Goal: Transaction & Acquisition: Purchase product/service

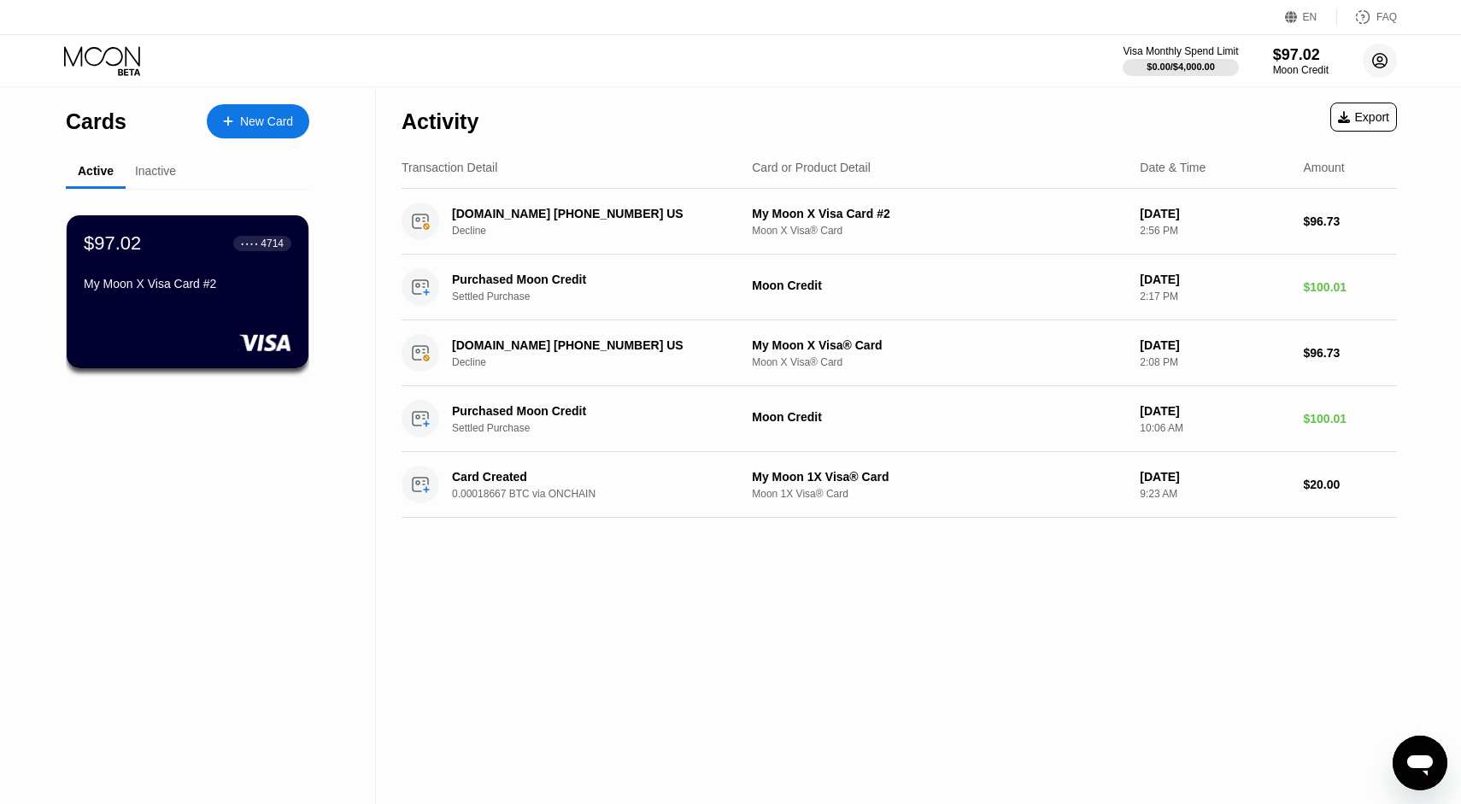
click at [1377, 63] on icon at bounding box center [1379, 60] width 9 height 9
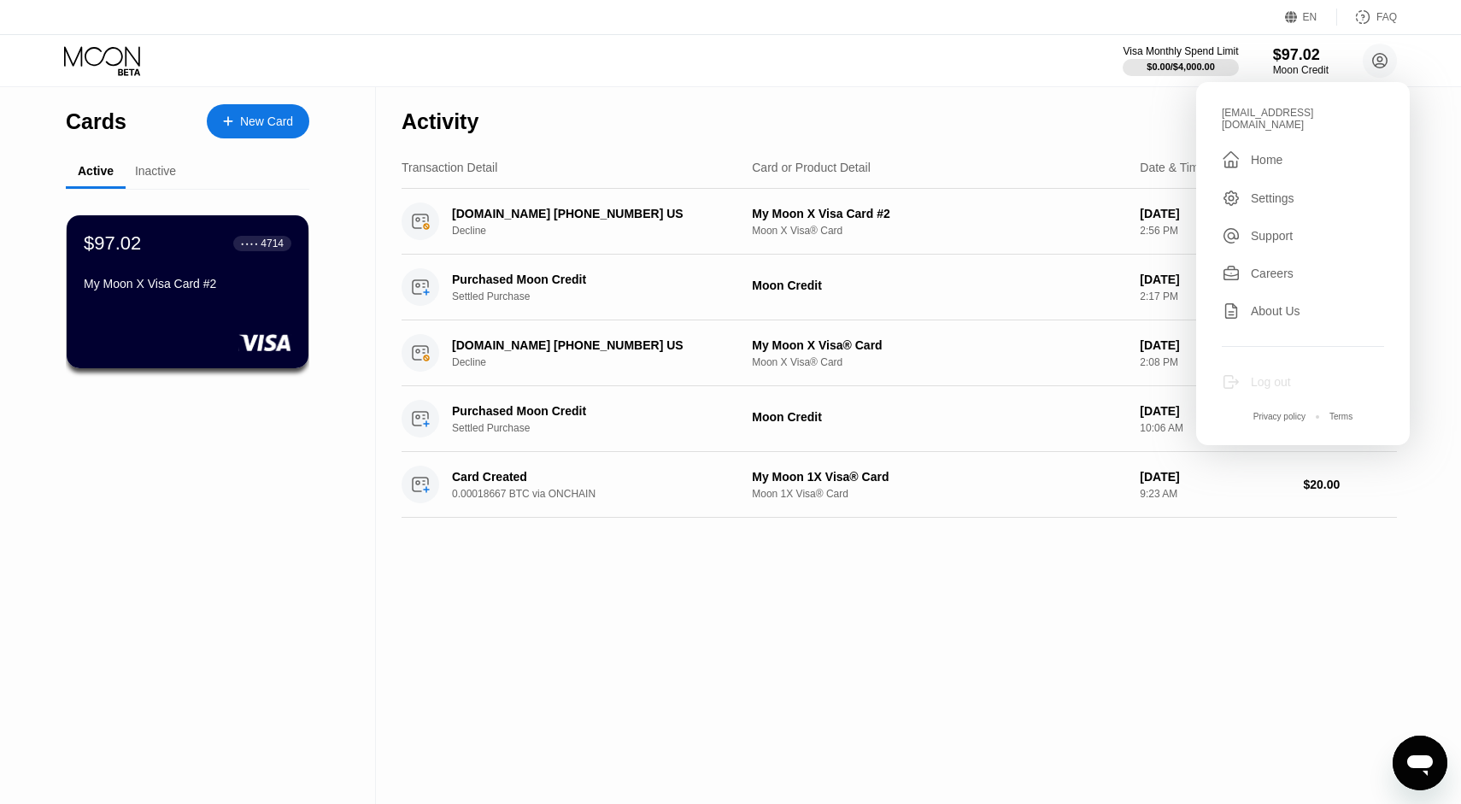
click at [1280, 375] on div "Log out" at bounding box center [1270, 382] width 40 height 14
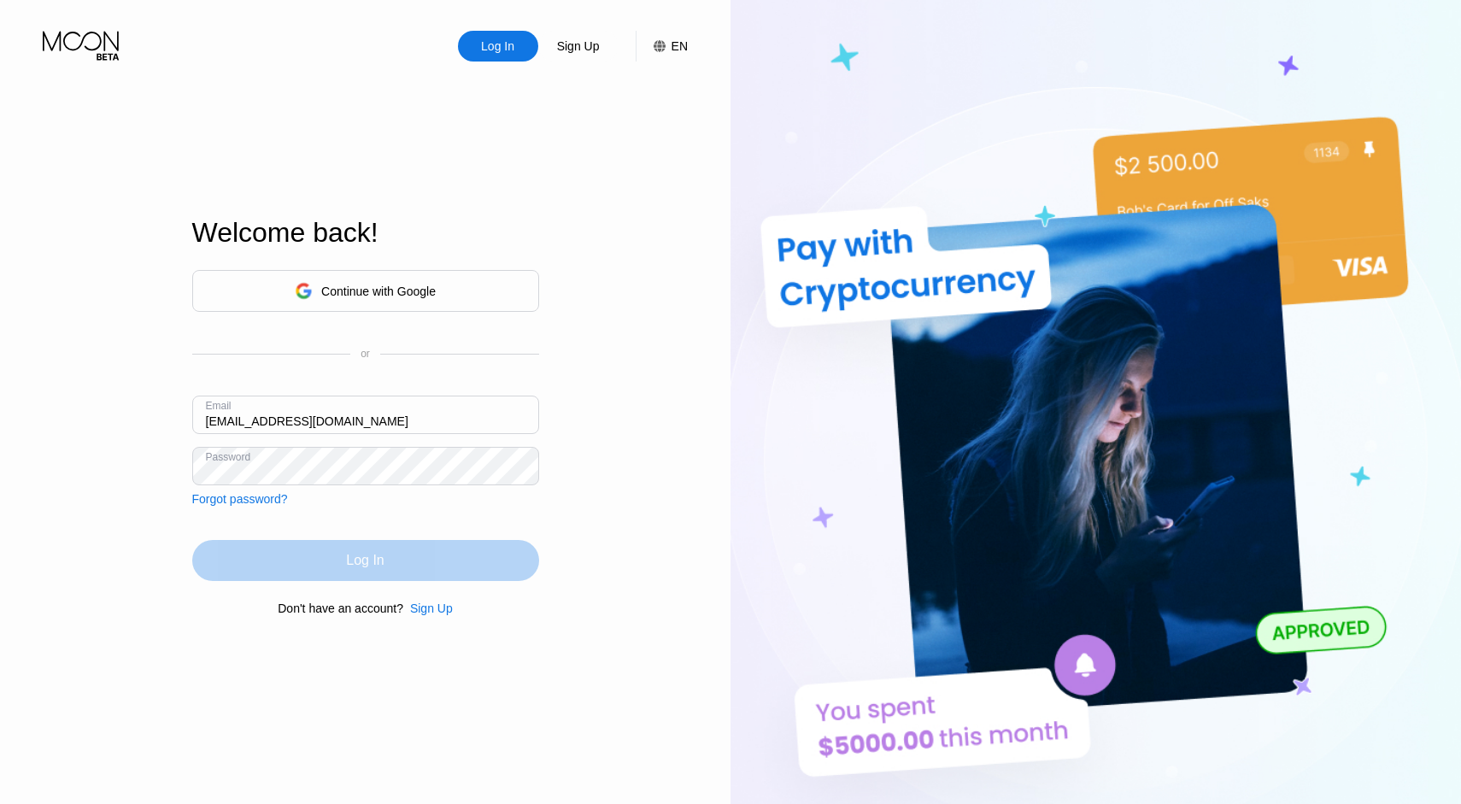
click at [351, 565] on div "Log In" at bounding box center [365, 560] width 38 height 17
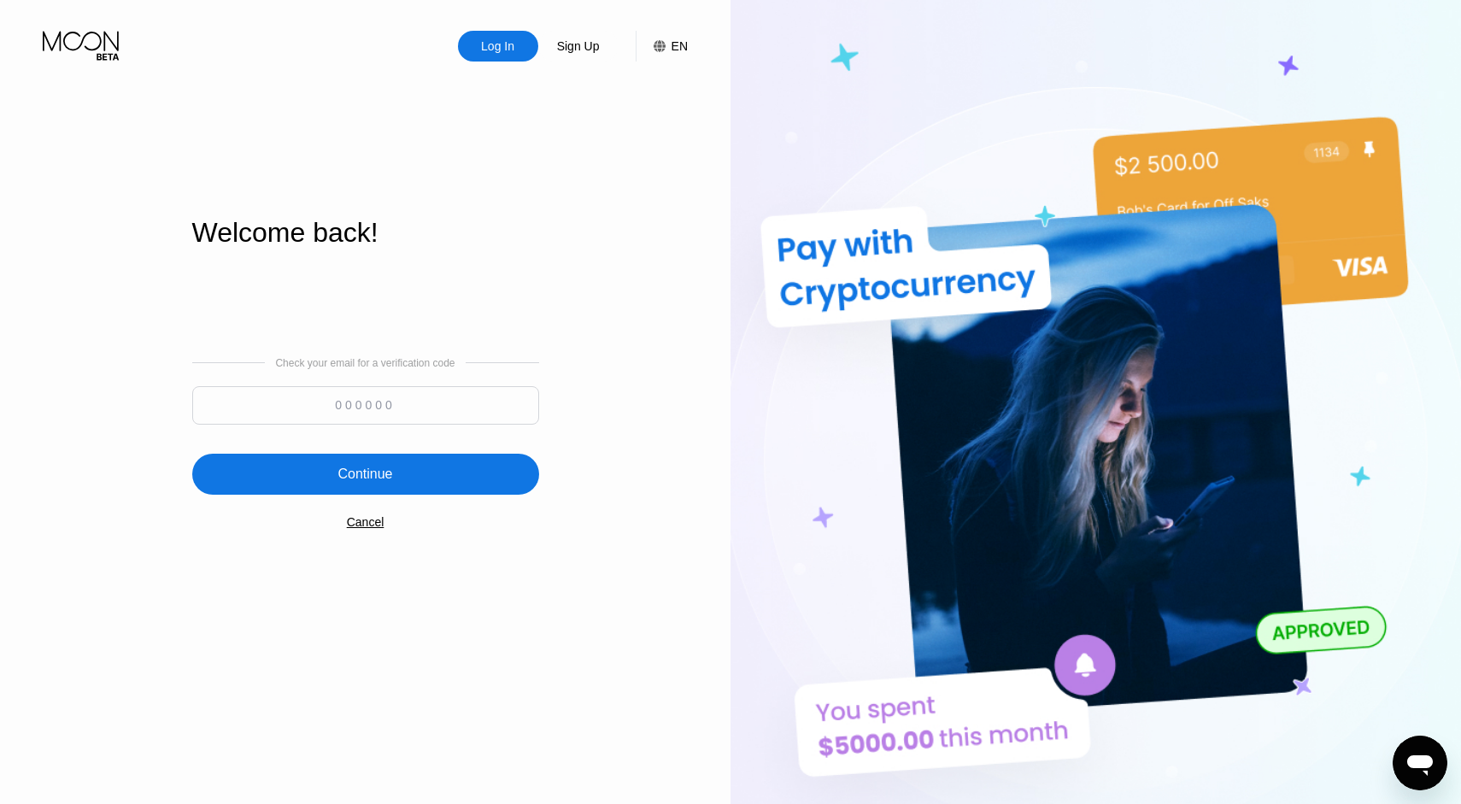
click at [433, 392] on input at bounding box center [365, 405] width 347 height 38
paste input "125219"
type input "125219"
click at [377, 479] on div "Continue" at bounding box center [364, 473] width 55 height 17
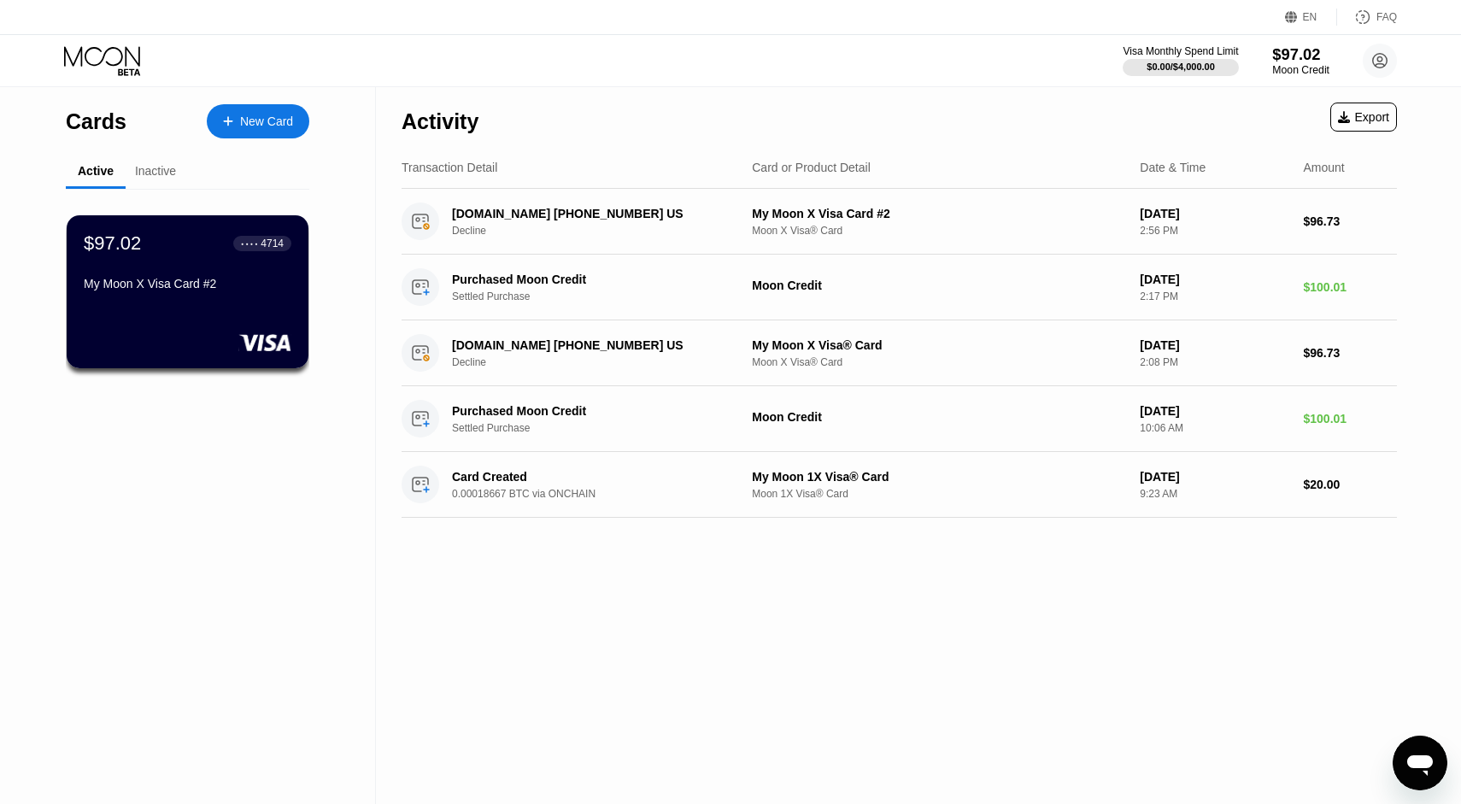
click at [1297, 61] on div "$97.02" at bounding box center [1300, 54] width 57 height 18
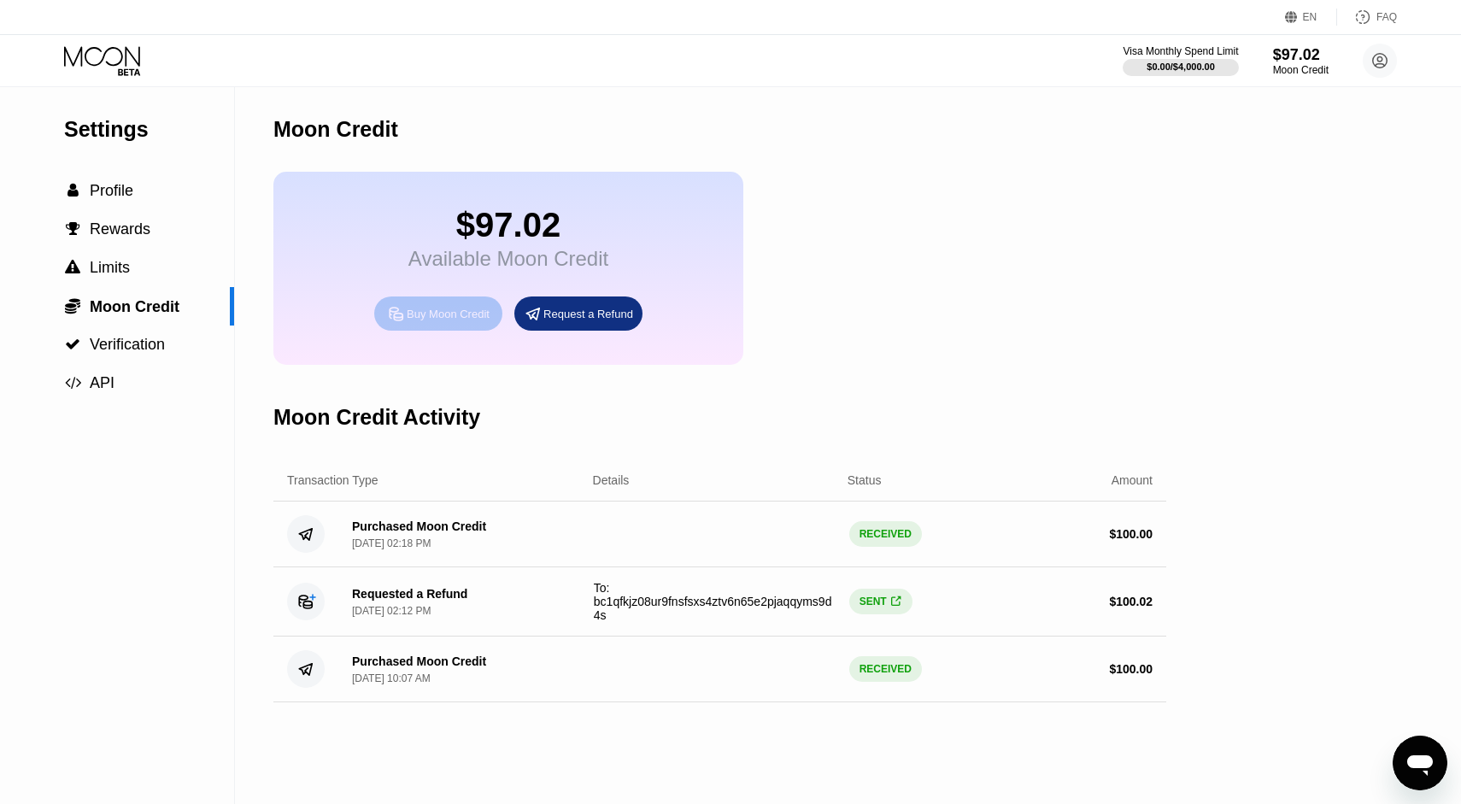
click at [420, 320] on div "Buy Moon Credit" at bounding box center [448, 314] width 83 height 15
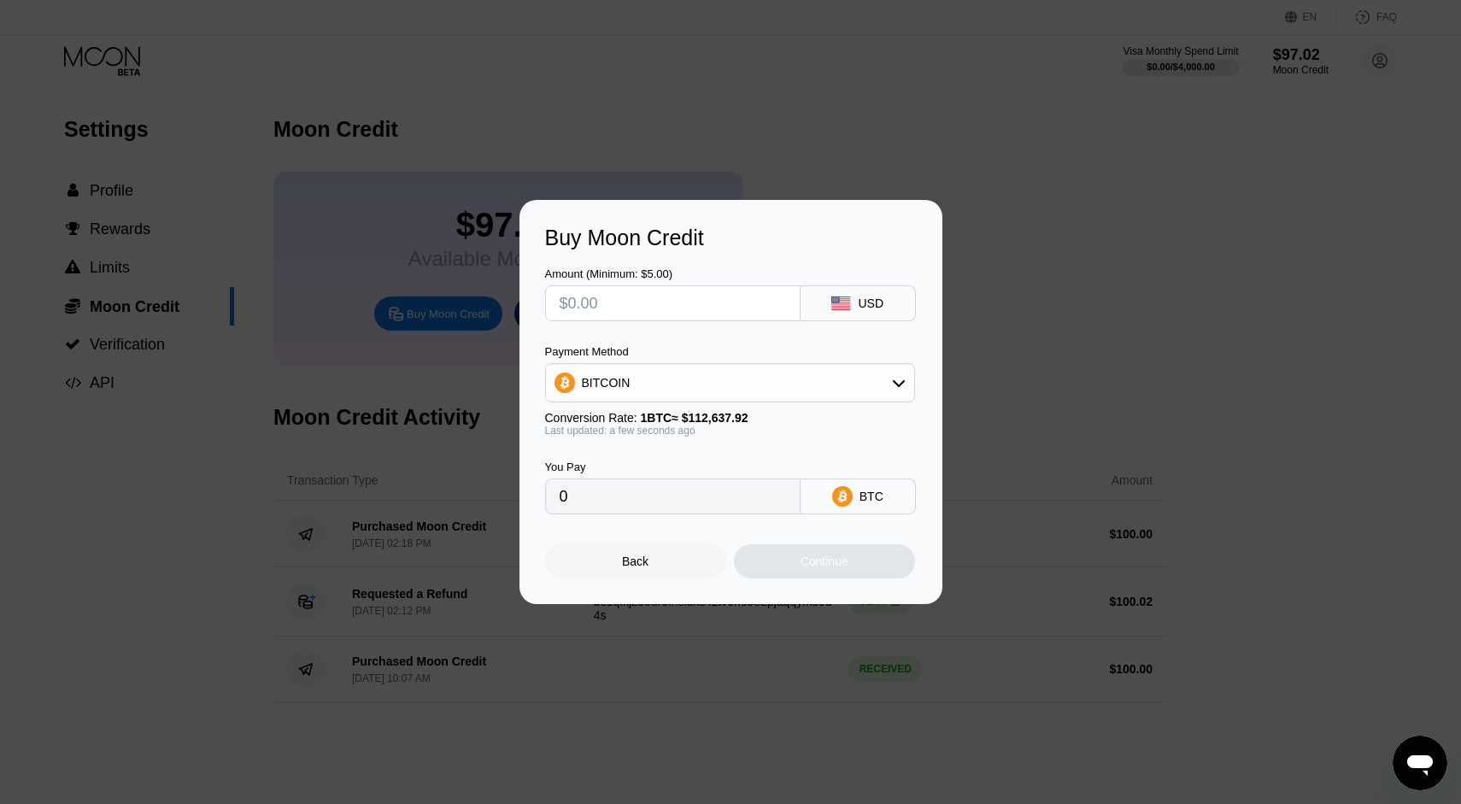
click at [670, 305] on input "text" at bounding box center [672, 303] width 226 height 34
type input "$1"
type input "0.00000888"
type input "$10"
type input "0.00008879"
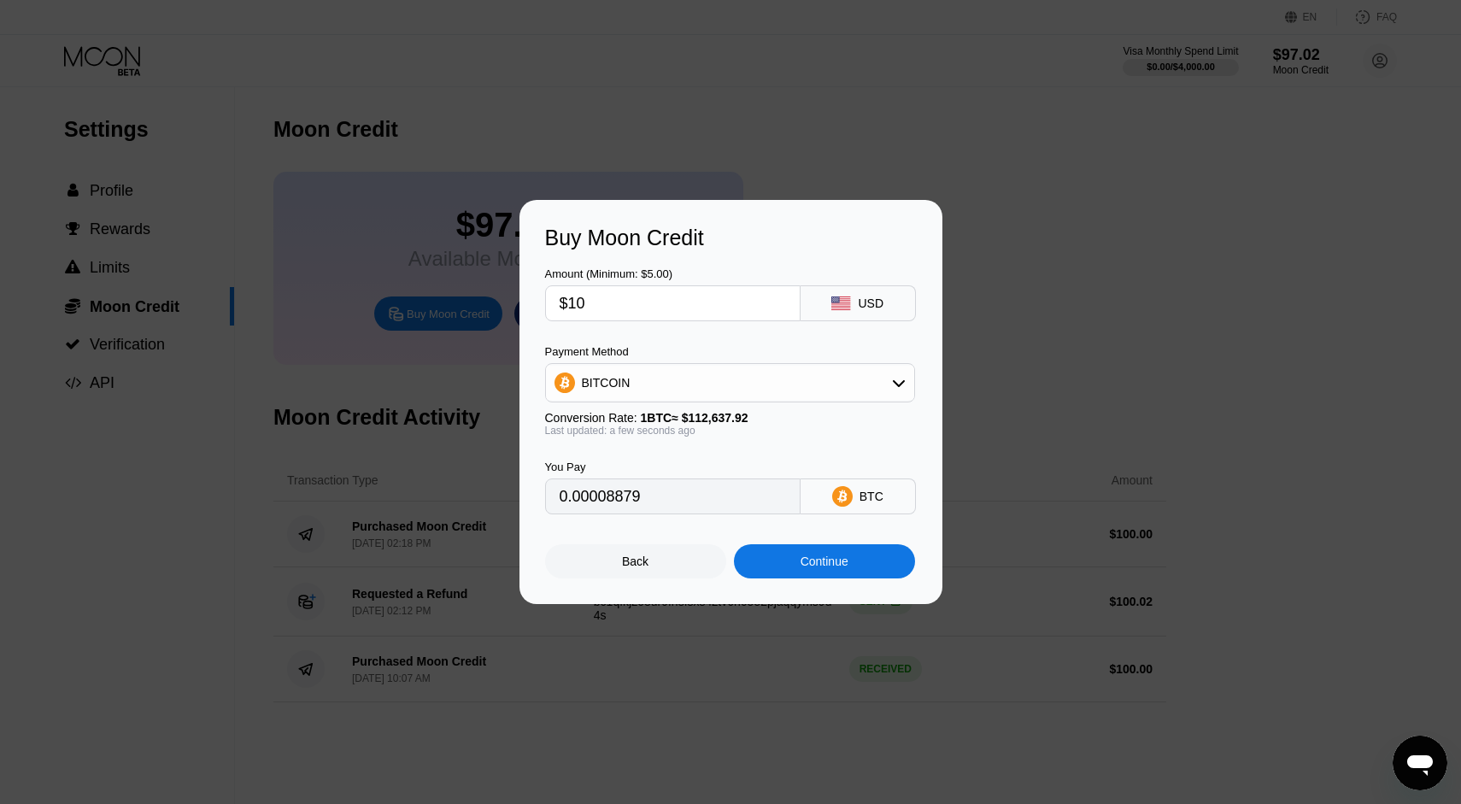
type input "$100"
type input "0.00088781"
type input "$100"
click at [887, 383] on div "BITCOIN" at bounding box center [730, 383] width 368 height 34
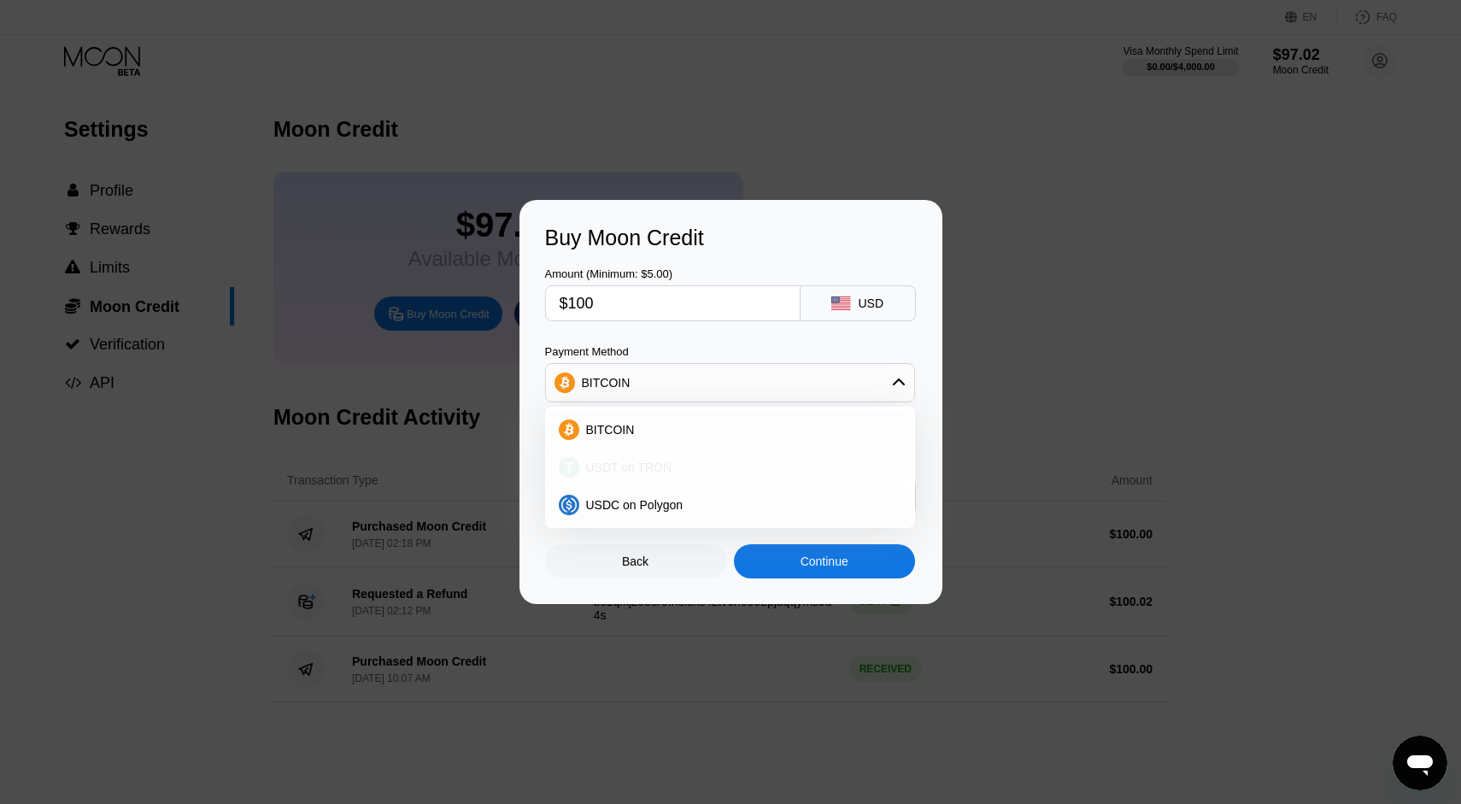
click at [638, 473] on span "USDT on TRON" at bounding box center [629, 467] width 86 height 14
type input "101.01"
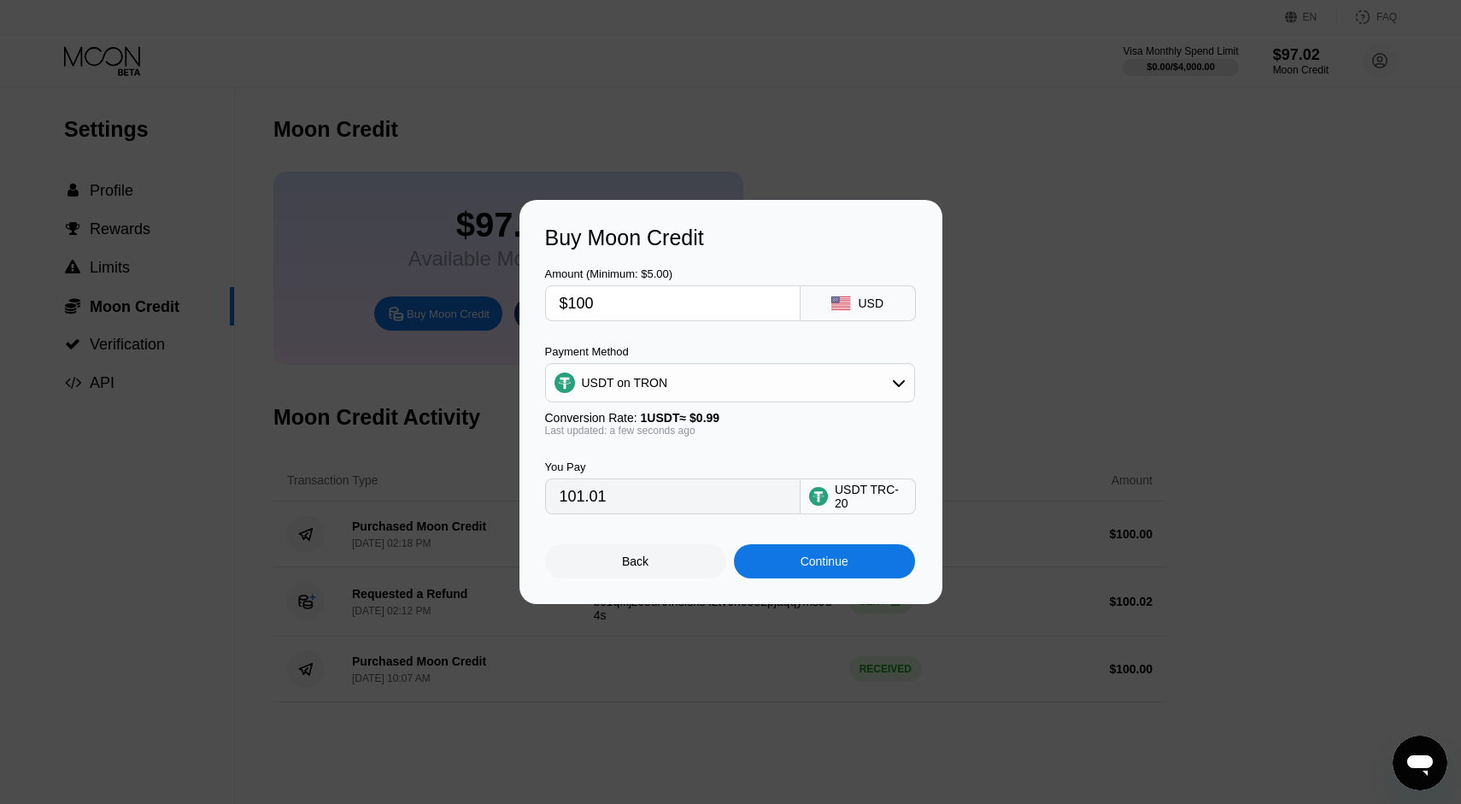
click at [774, 558] on div "Continue" at bounding box center [824, 561] width 181 height 34
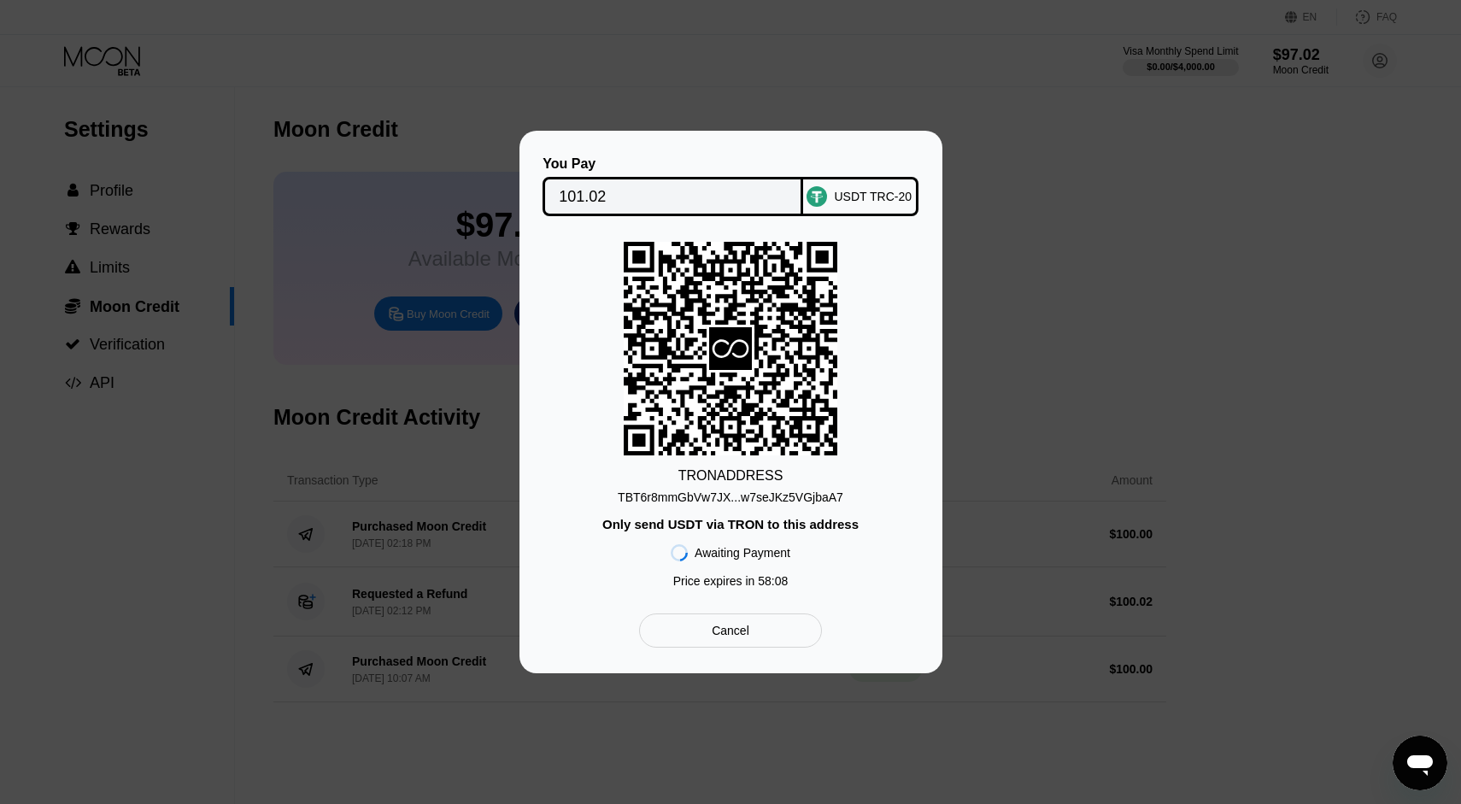
click at [854, 195] on div "USDT TRC-20" at bounding box center [873, 197] width 78 height 14
click at [588, 192] on input "101.02" at bounding box center [673, 196] width 228 height 34
click at [670, 338] on icon at bounding box center [730, 348] width 214 height 209
click at [674, 634] on div "Cancel" at bounding box center [730, 630] width 182 height 34
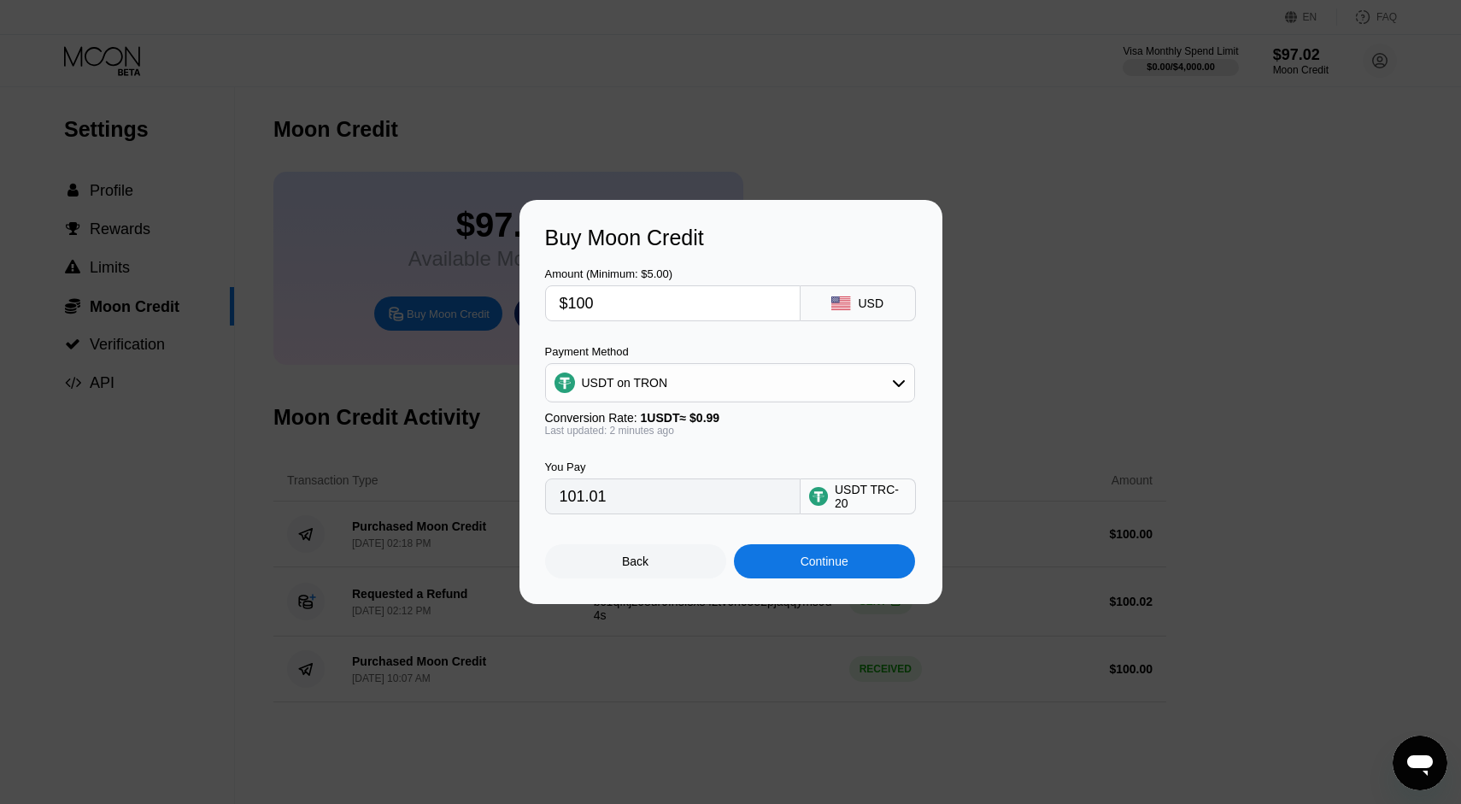
click at [811, 383] on div "USDT on TRON" at bounding box center [730, 383] width 368 height 34
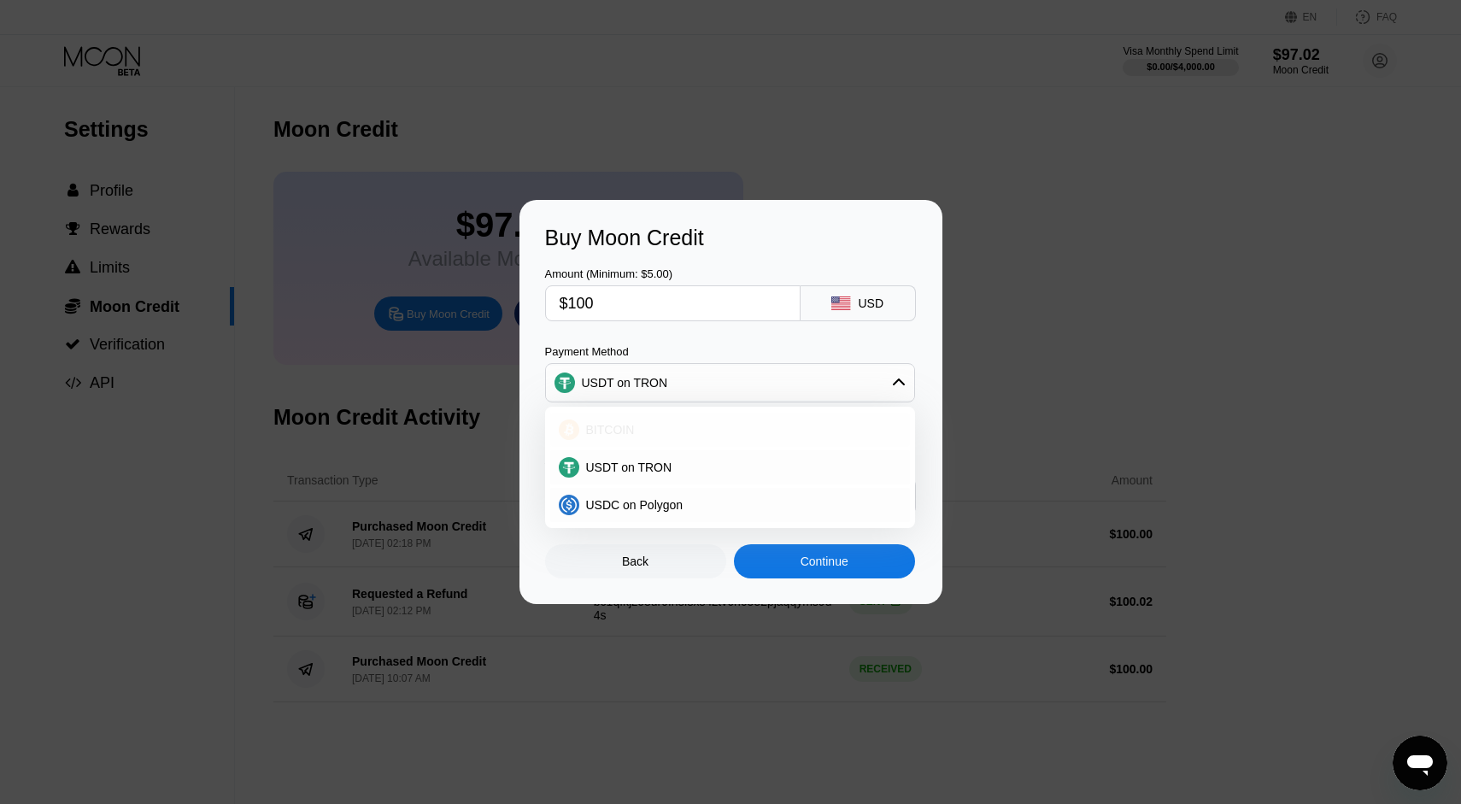
click at [643, 430] on div "BITCOIN" at bounding box center [740, 430] width 322 height 14
type input "0.00088617"
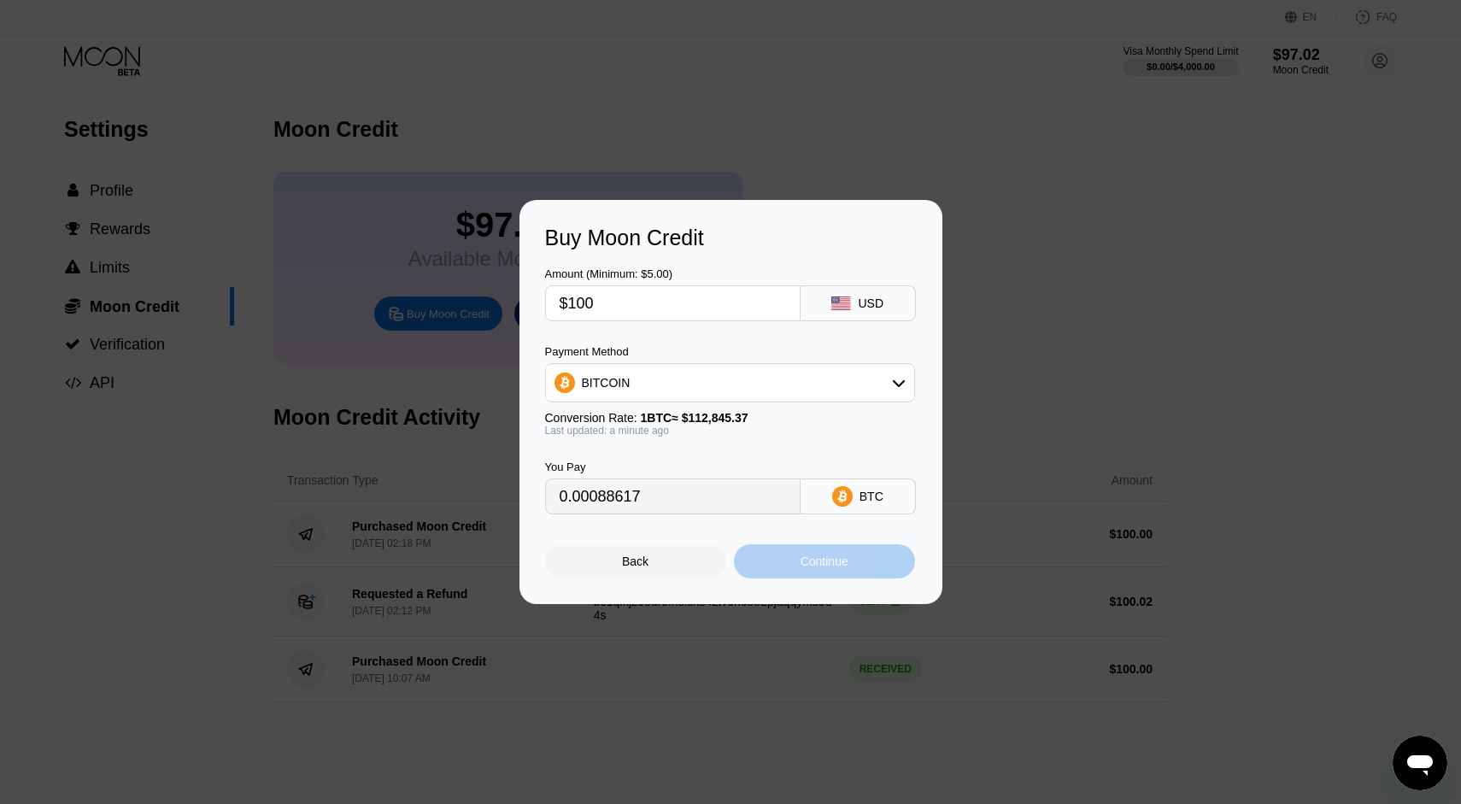
click at [809, 566] on div "Continue" at bounding box center [824, 561] width 48 height 14
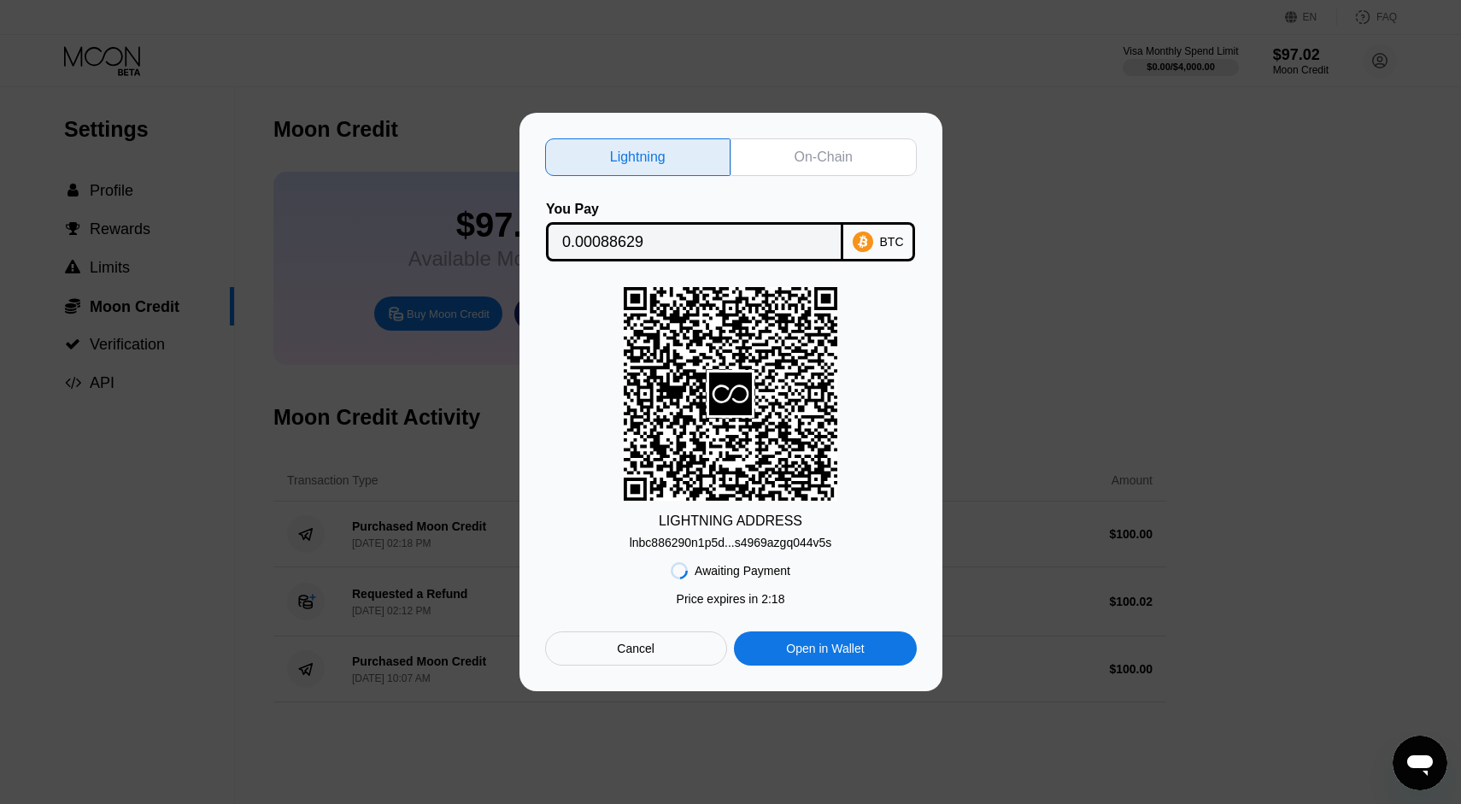
click at [799, 154] on div "On-Chain" at bounding box center [823, 157] width 58 height 17
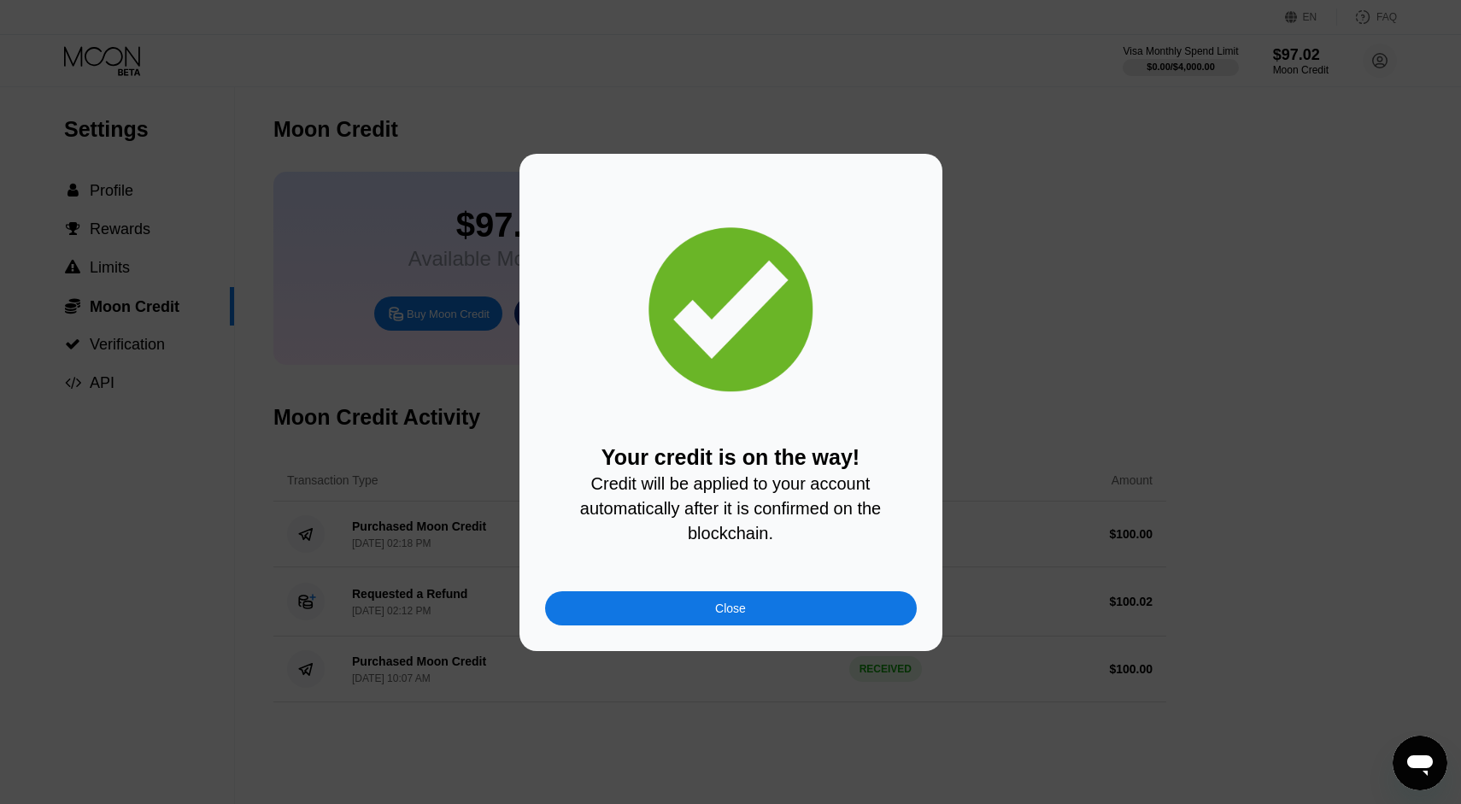
click at [735, 610] on div "Close" at bounding box center [730, 608] width 31 height 14
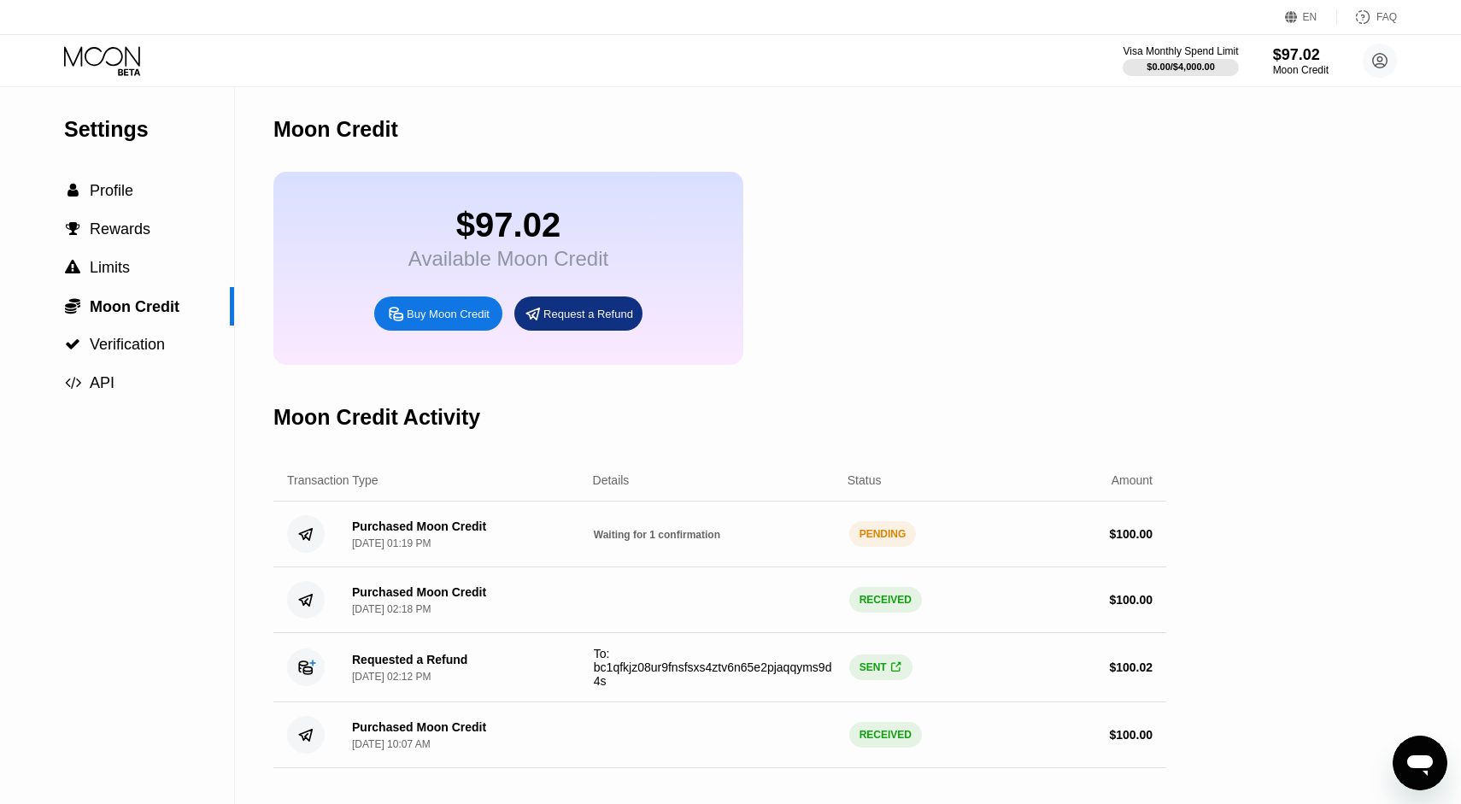
click at [866, 536] on div "PENDING" at bounding box center [882, 534] width 67 height 26
click at [1374, 63] on circle at bounding box center [1379, 61] width 34 height 34
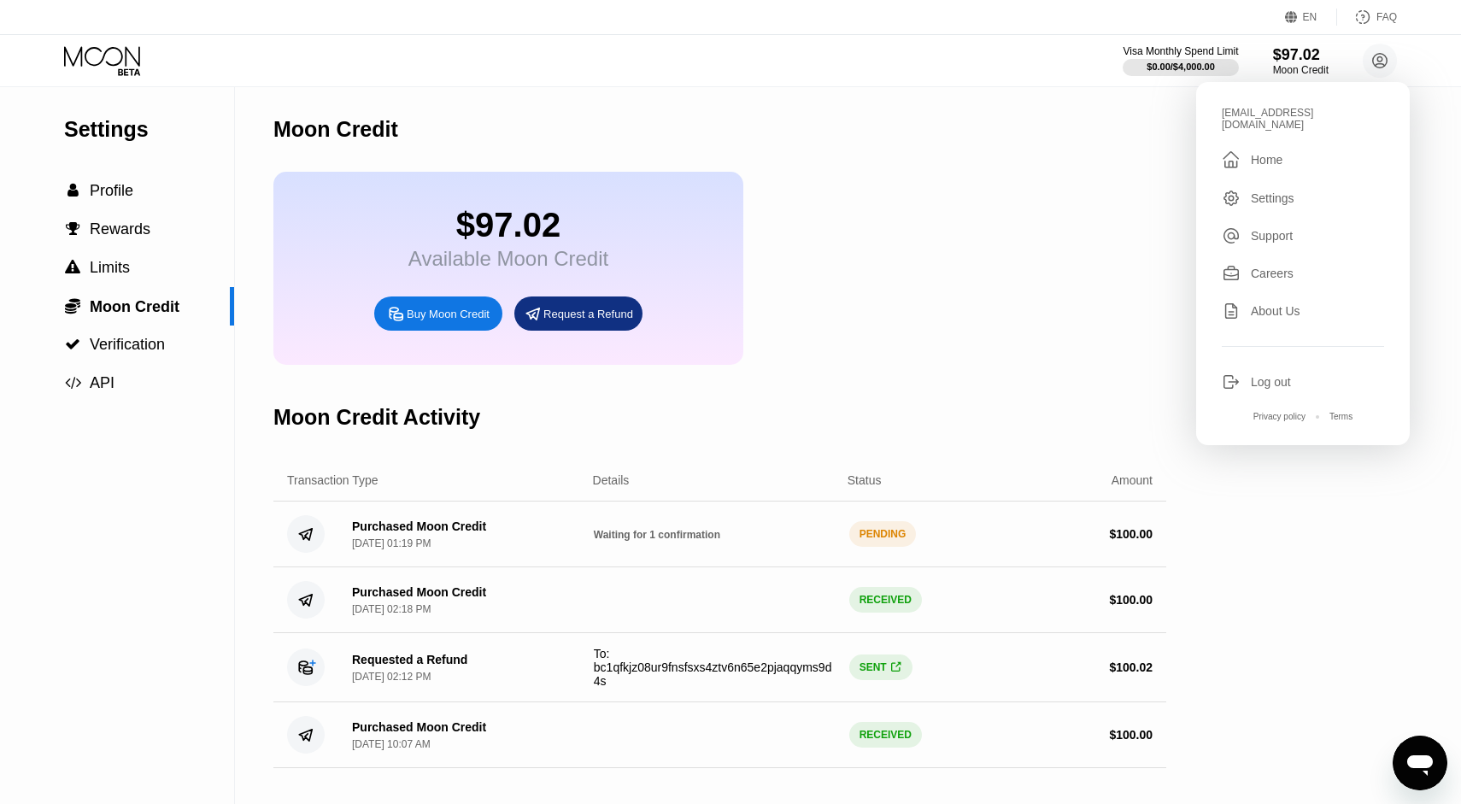
click at [1262, 375] on div "Log out" at bounding box center [1270, 382] width 40 height 14
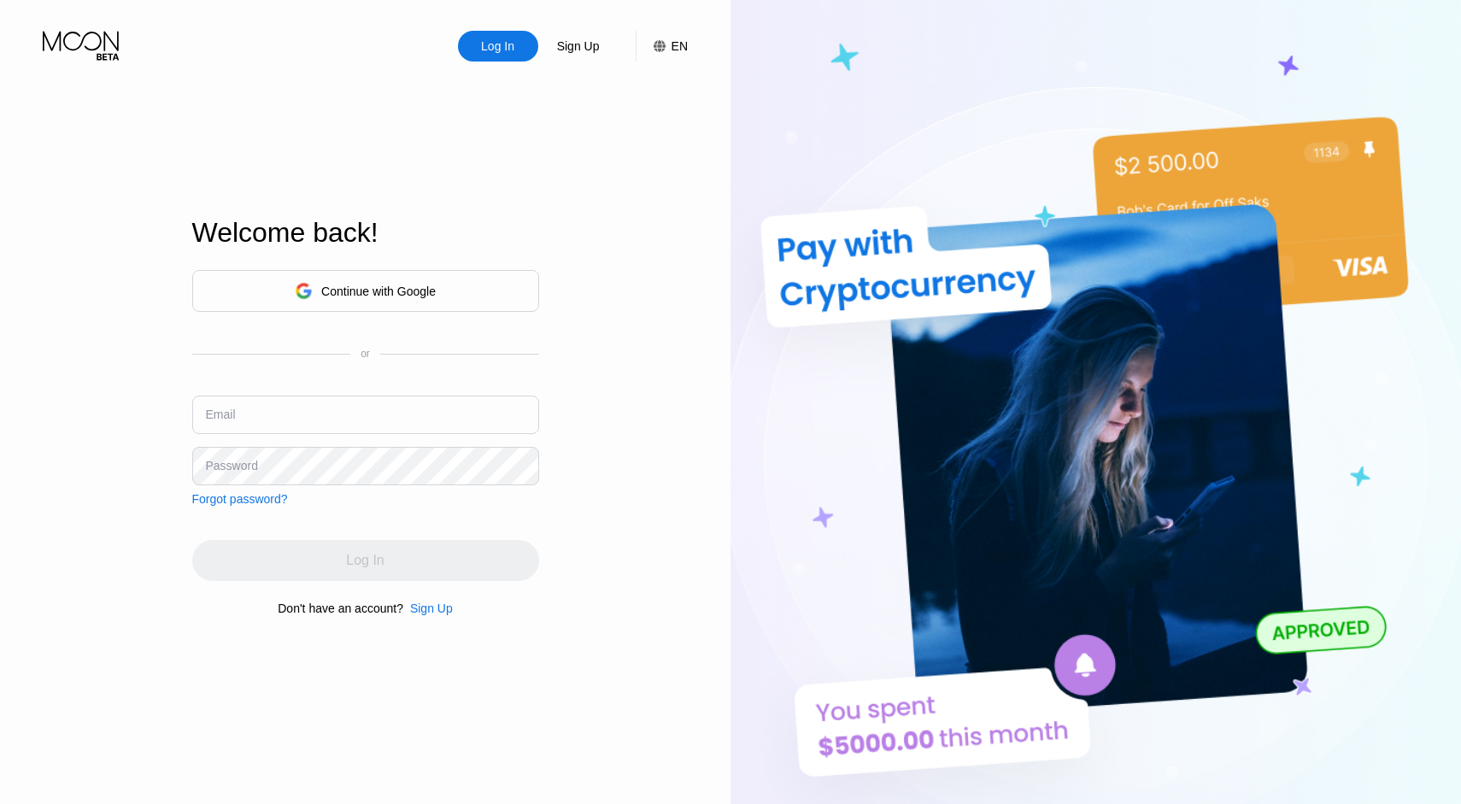
type input "[EMAIL_ADDRESS][DOMAIN_NAME]"
click at [684, 474] on div "Log In Sign Up EN Language Select an item Save Welcome back! Continue with Goog…" at bounding box center [365, 442] width 730 height 884
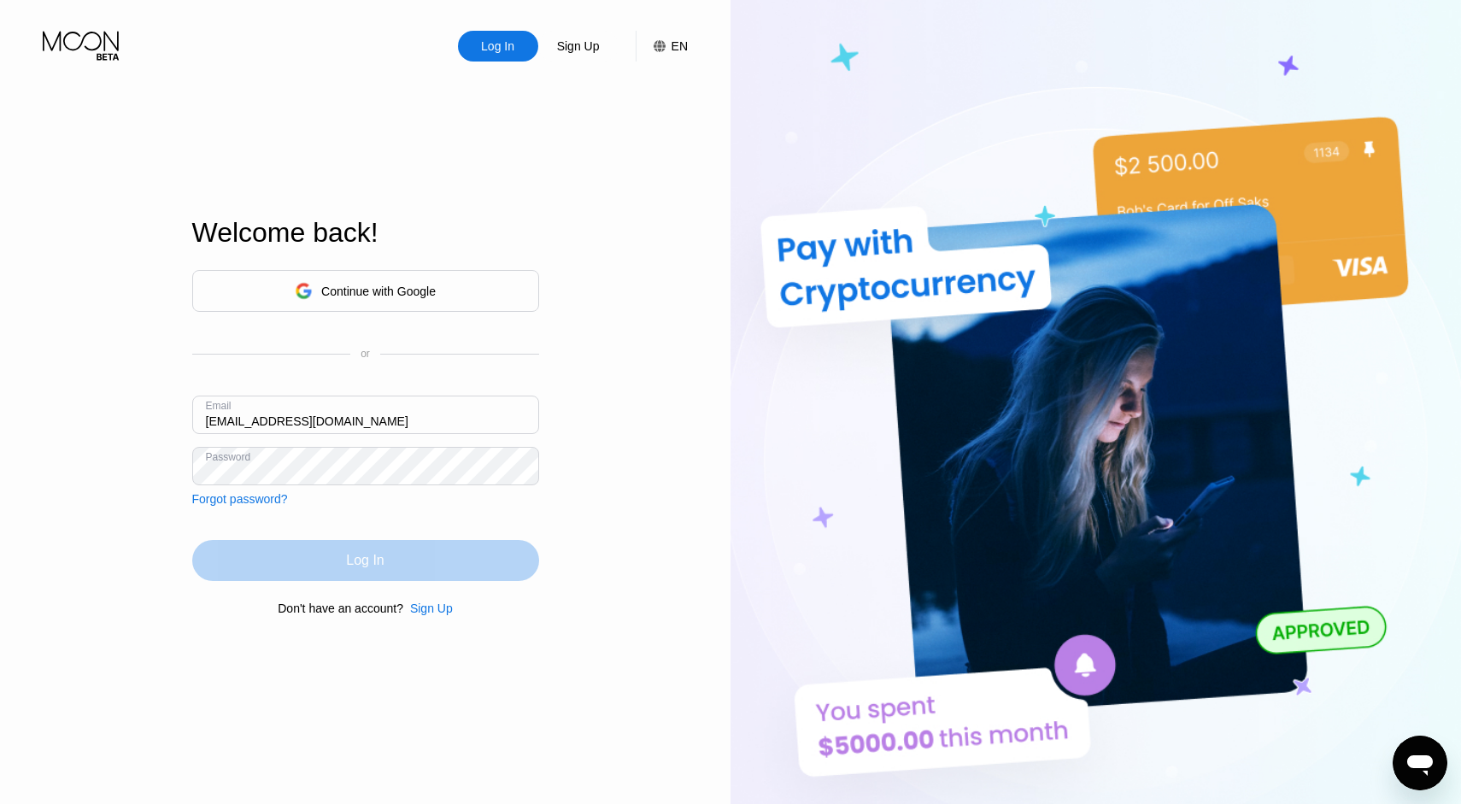
click at [457, 547] on div "Log In" at bounding box center [365, 560] width 347 height 41
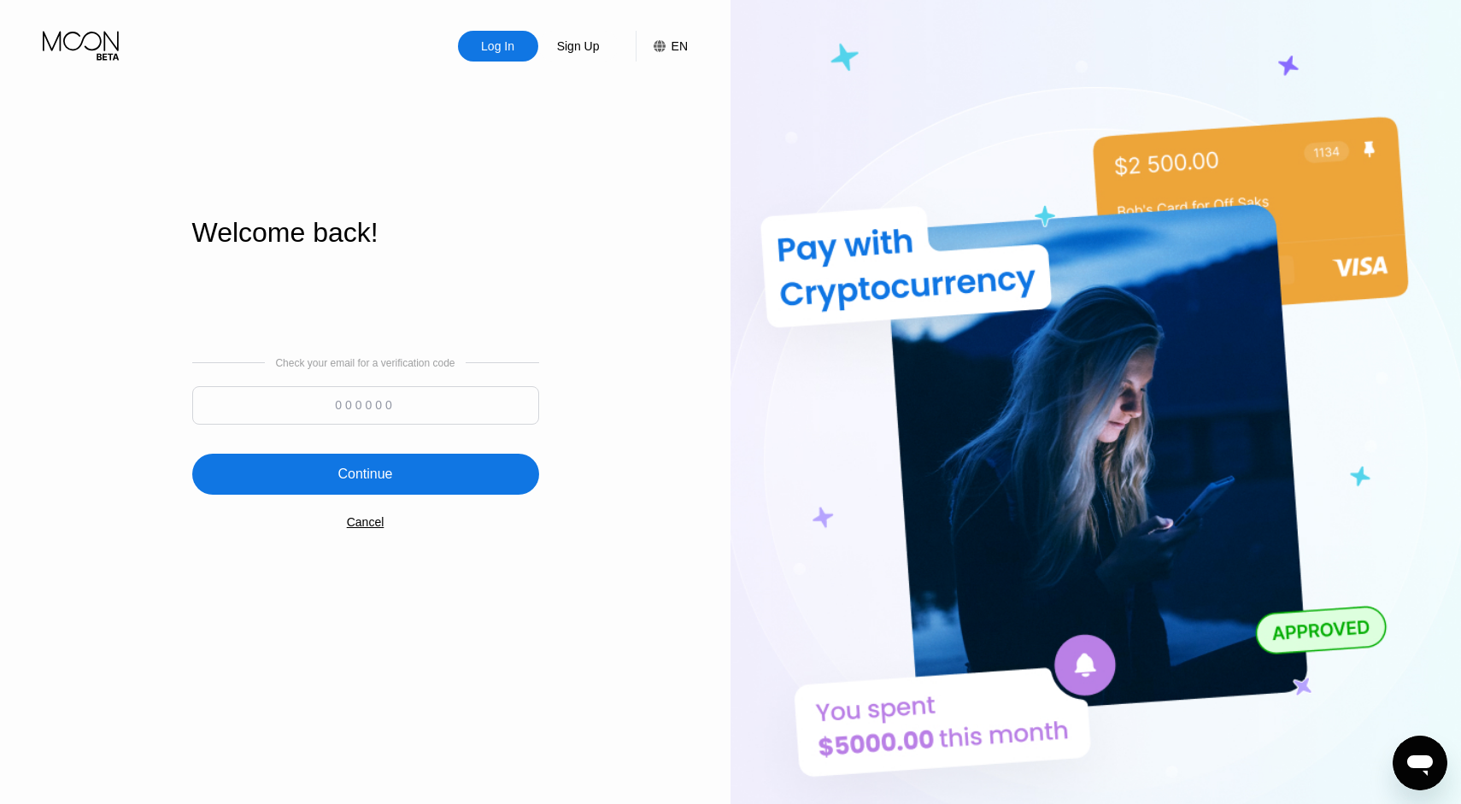
click at [342, 397] on input at bounding box center [365, 405] width 347 height 38
paste input "889618"
type input "889618"
click at [265, 547] on div "Check your email for a verification code 889618 Continue Cancel" at bounding box center [365, 442] width 347 height 347
click at [309, 483] on div "Continue" at bounding box center [365, 474] width 347 height 41
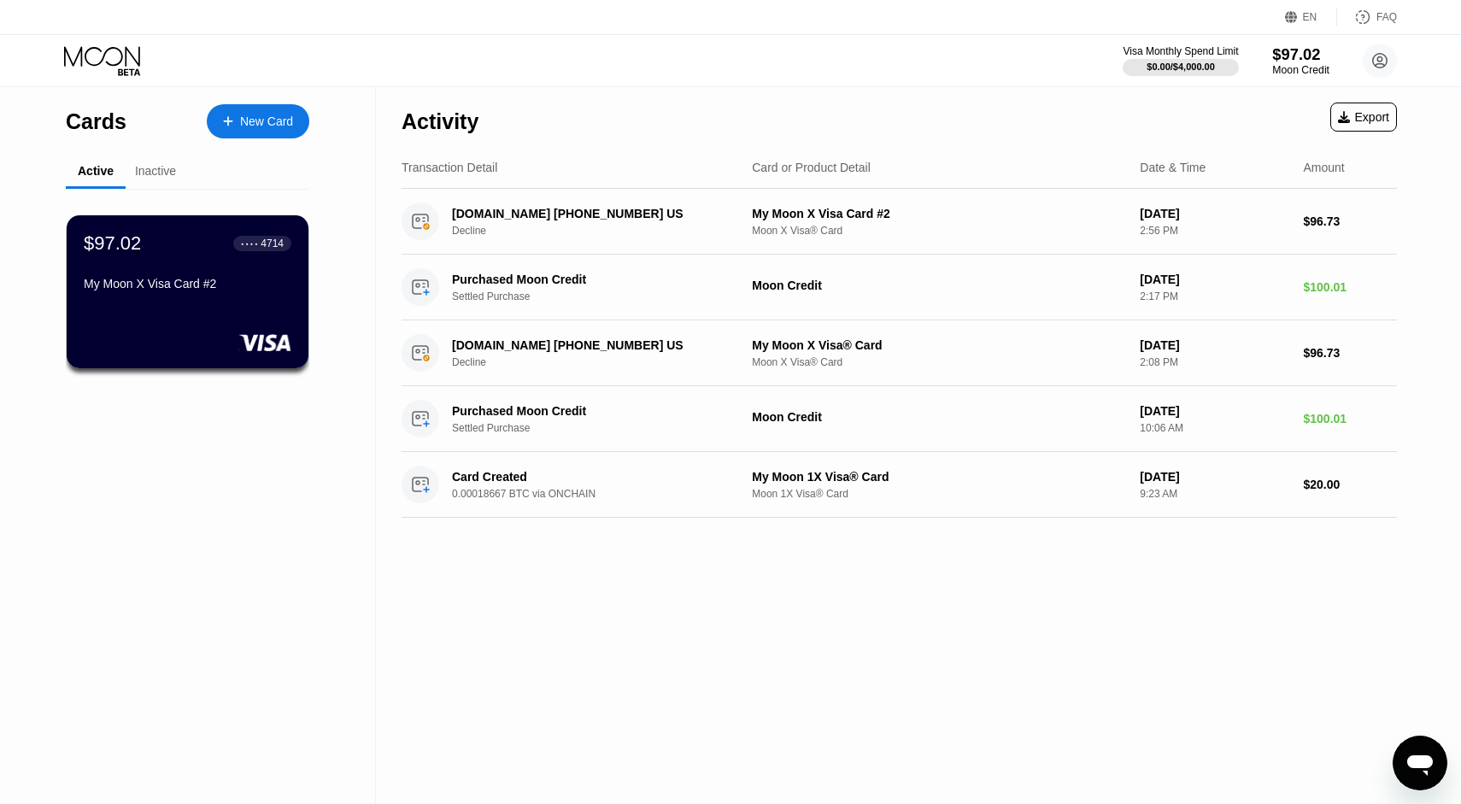
click at [1298, 55] on div "$97.02" at bounding box center [1300, 54] width 57 height 18
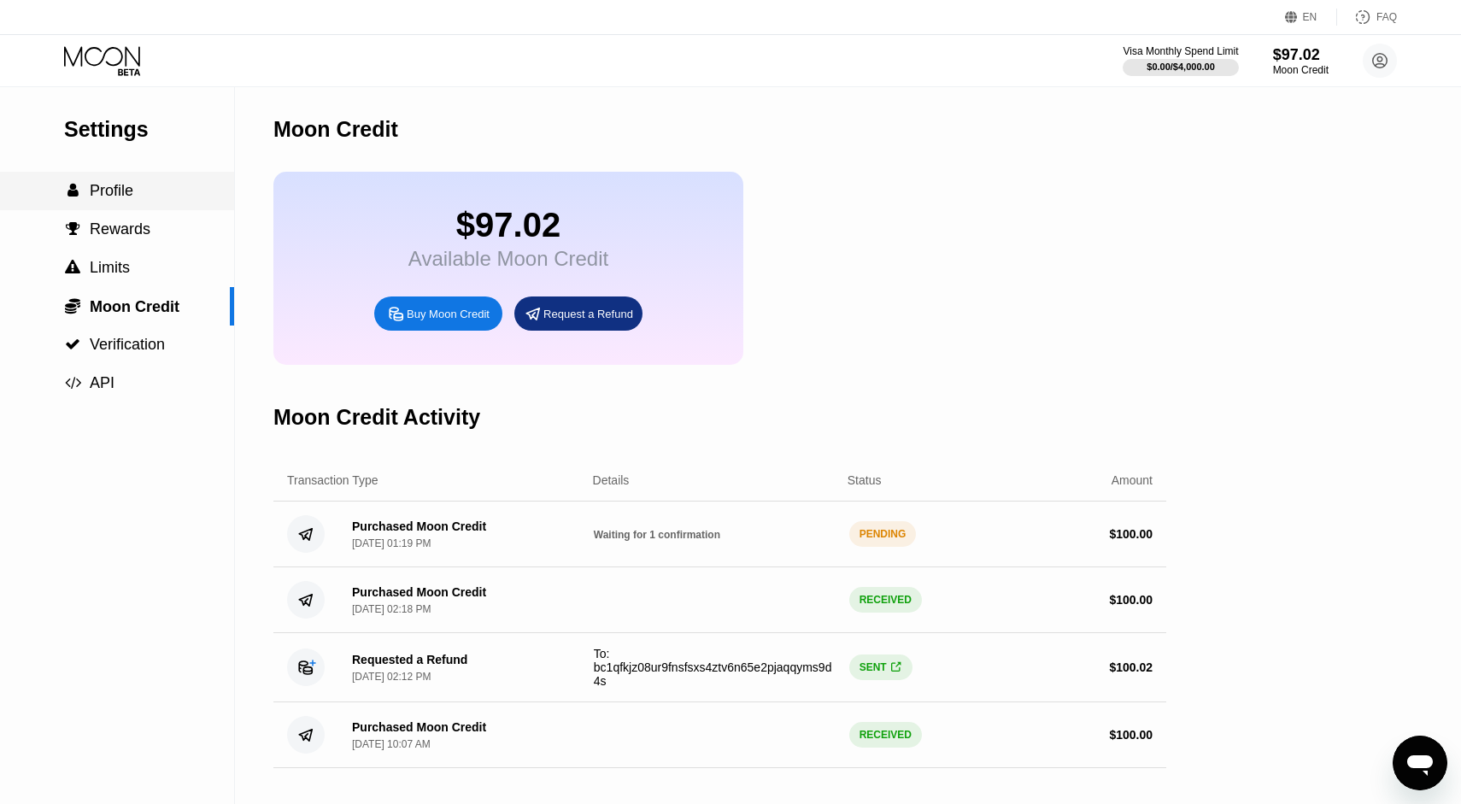
click at [126, 192] on span "Profile" at bounding box center [112, 190] width 44 height 17
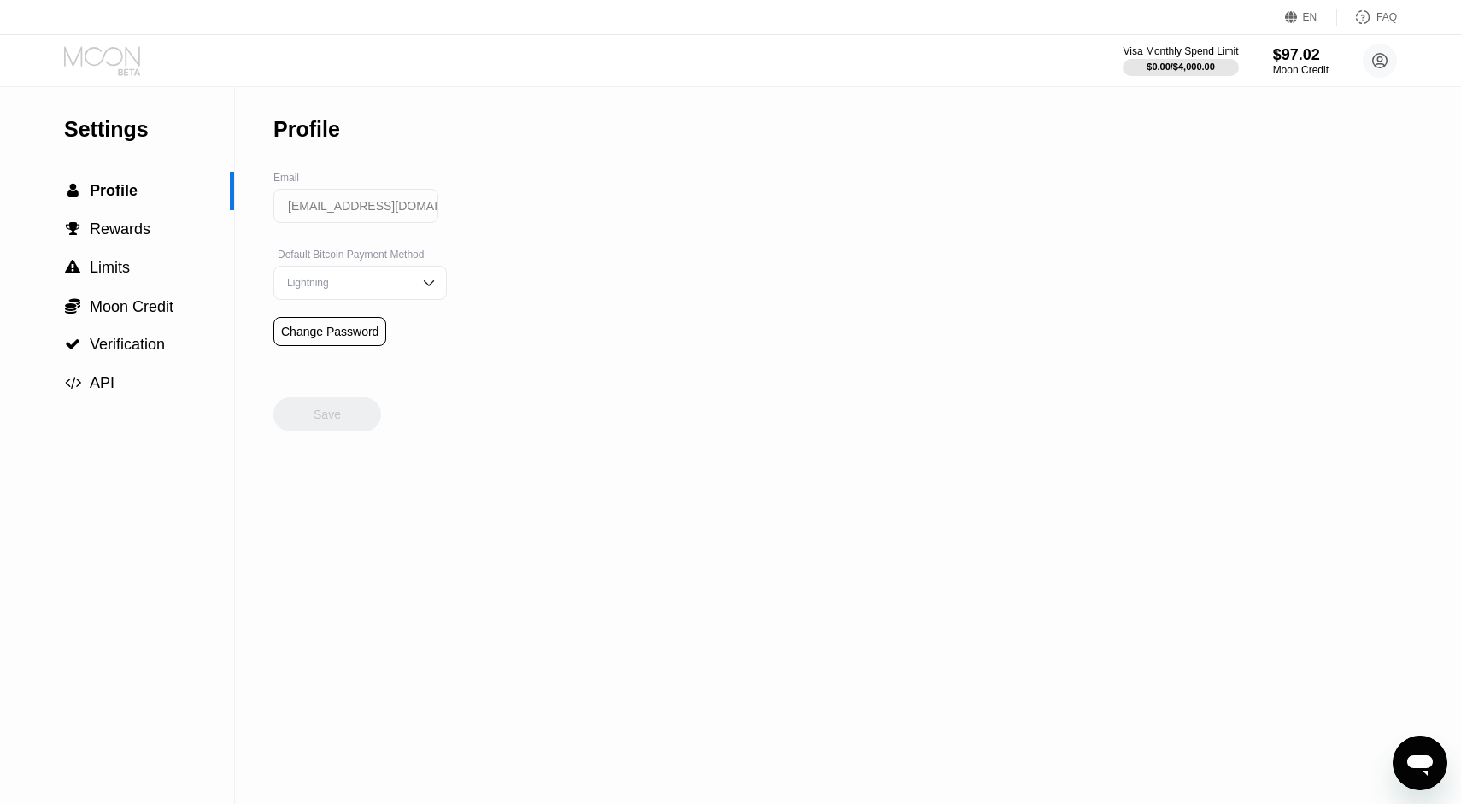
click at [108, 53] on icon at bounding box center [103, 61] width 79 height 30
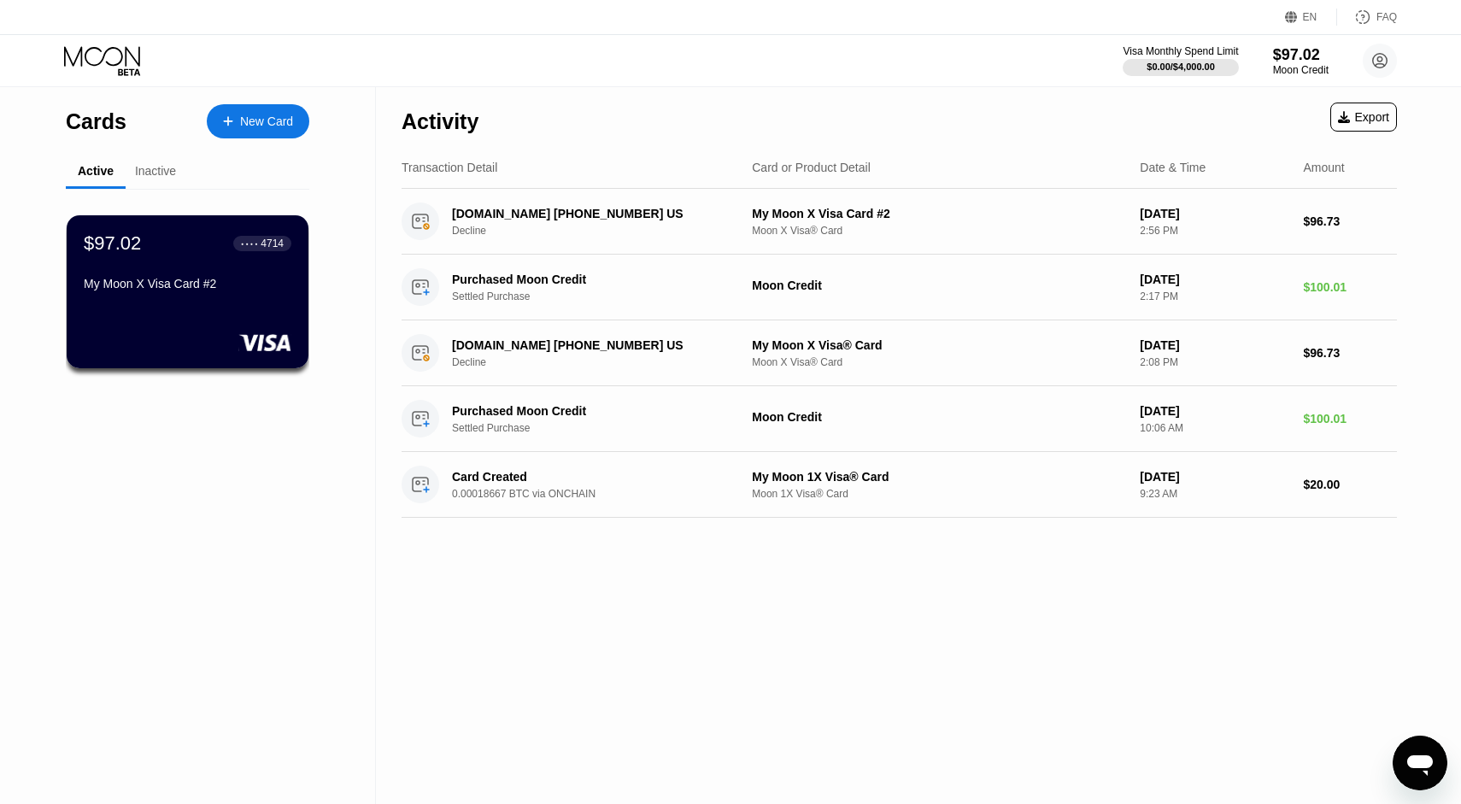
click at [108, 53] on icon at bounding box center [103, 61] width 79 height 30
click at [1307, 67] on div "Moon Credit" at bounding box center [1300, 70] width 57 height 12
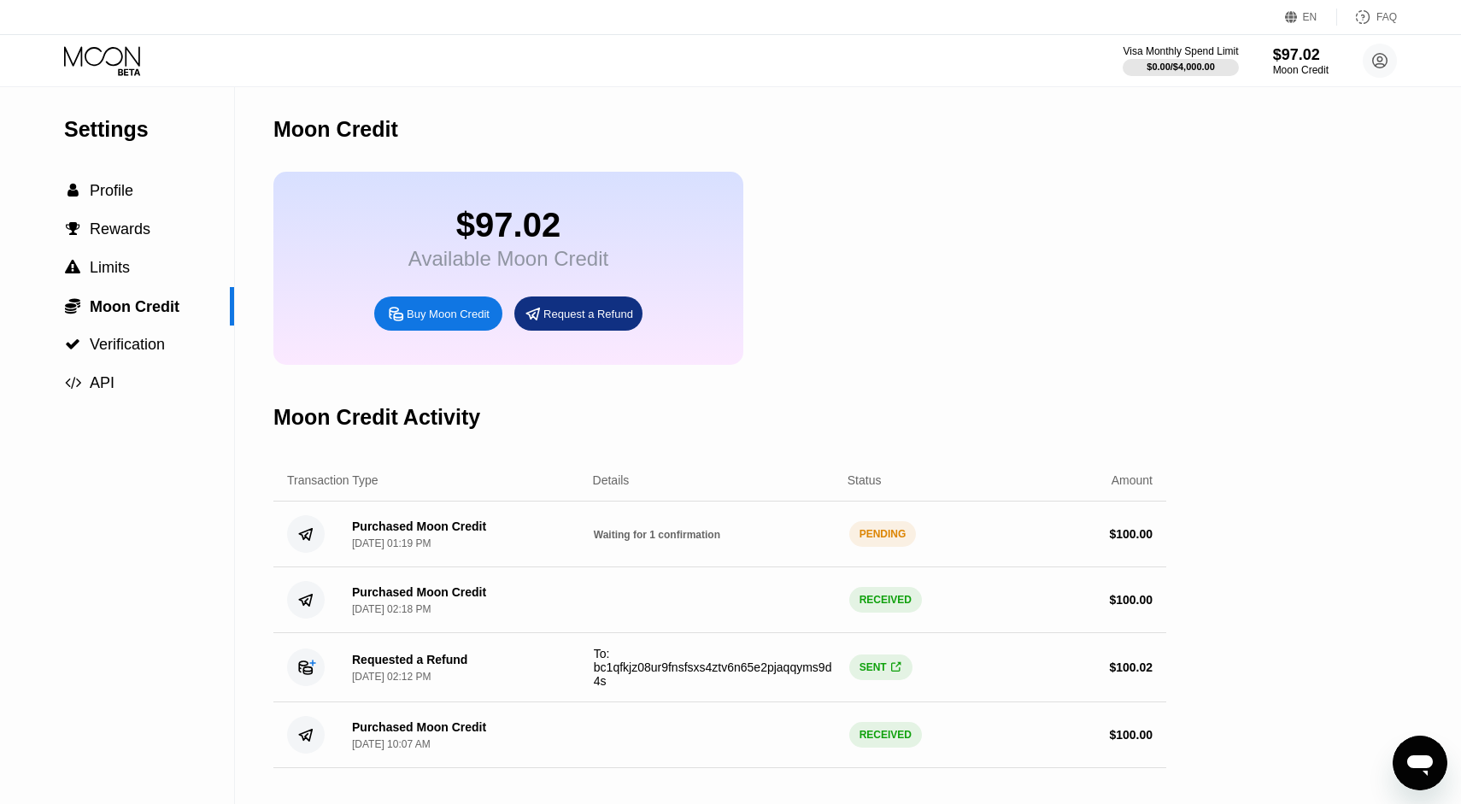
click at [448, 526] on div "Purchased Moon Credit" at bounding box center [419, 526] width 134 height 14
click at [119, 62] on icon at bounding box center [102, 56] width 76 height 20
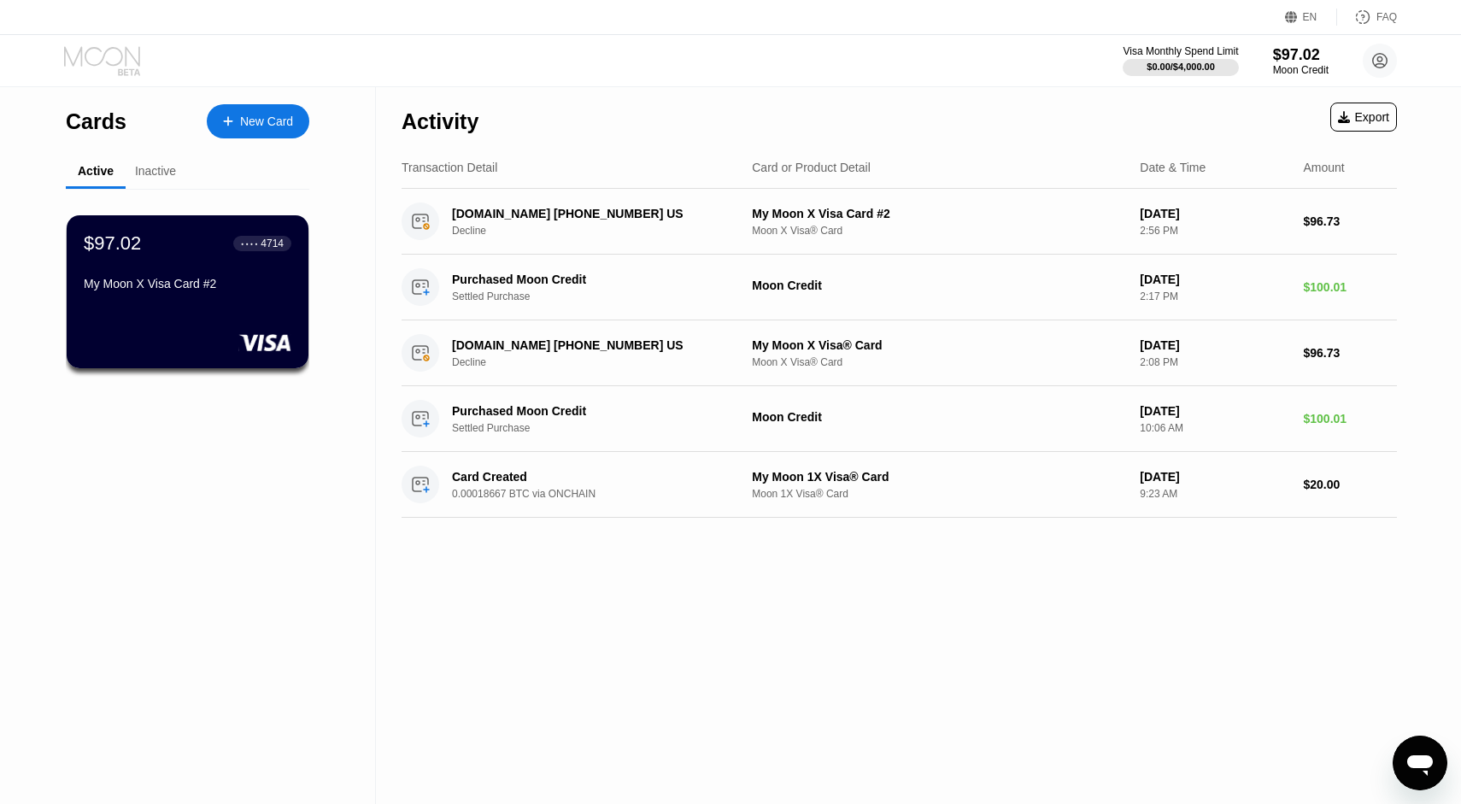
click at [119, 62] on icon at bounding box center [102, 56] width 76 height 20
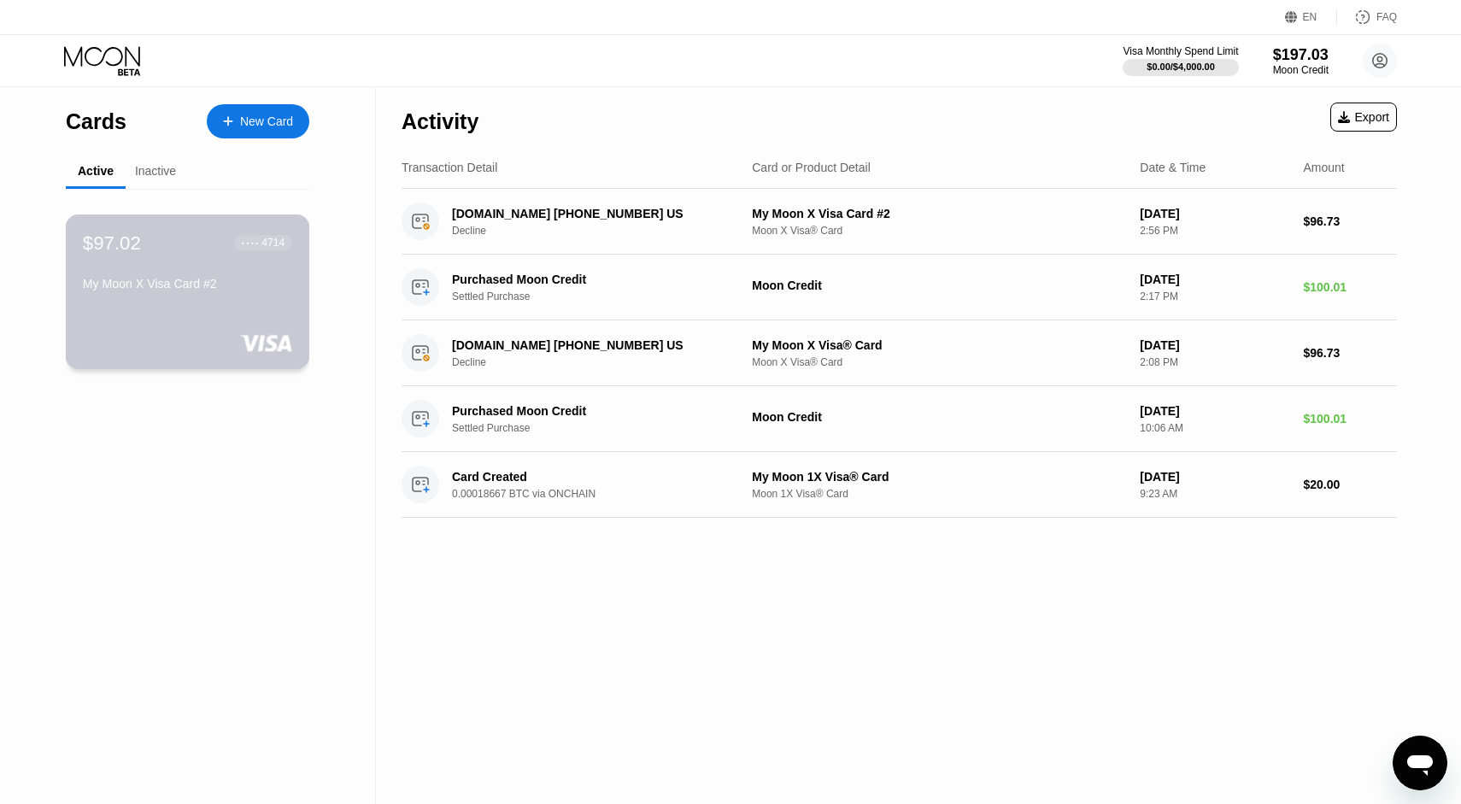
click at [191, 315] on div "$97.02 ● ● ● ● 4714 My Moon X Visa Card #2" at bounding box center [188, 291] width 244 height 155
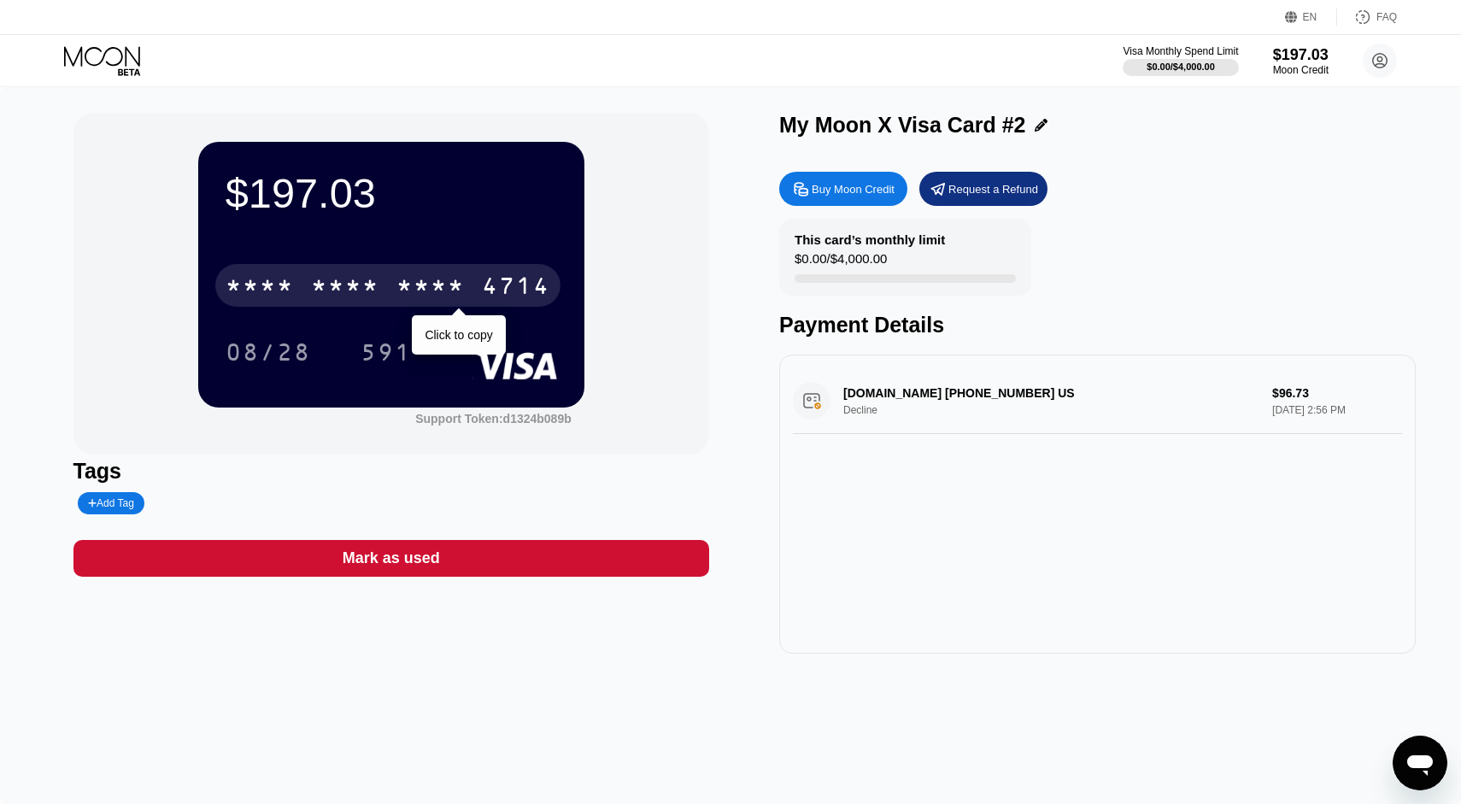
click at [345, 296] on div "* * * *" at bounding box center [345, 287] width 68 height 27
click at [332, 296] on div "6500" at bounding box center [345, 287] width 68 height 27
click at [392, 292] on div "* * * * * * * * * * * * 4714" at bounding box center [387, 285] width 345 height 43
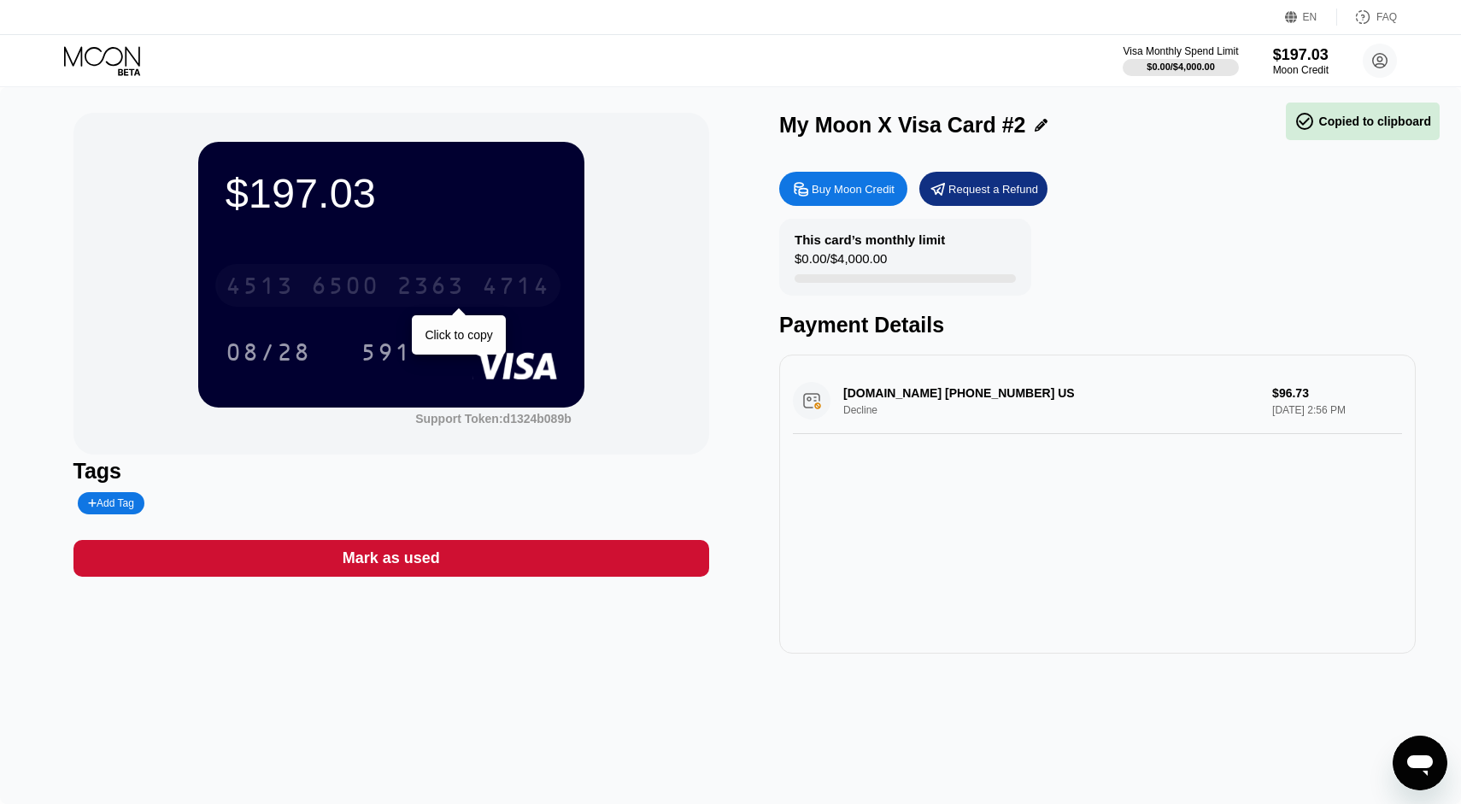
click at [392, 292] on div "4513 6500 2363 4714" at bounding box center [387, 285] width 345 height 43
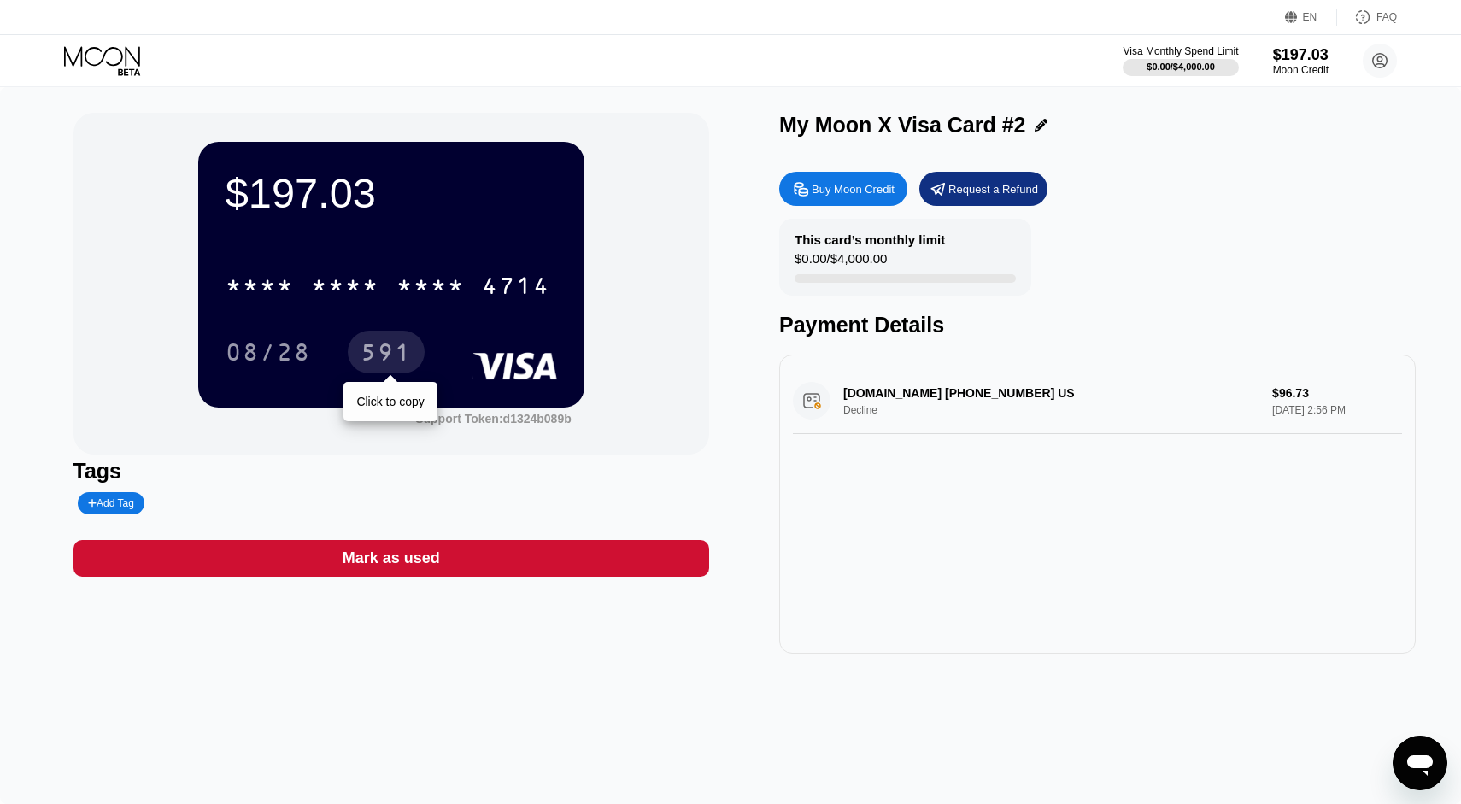
click at [392, 355] on div "591" at bounding box center [385, 354] width 51 height 27
